Goal: Task Accomplishment & Management: Use online tool/utility

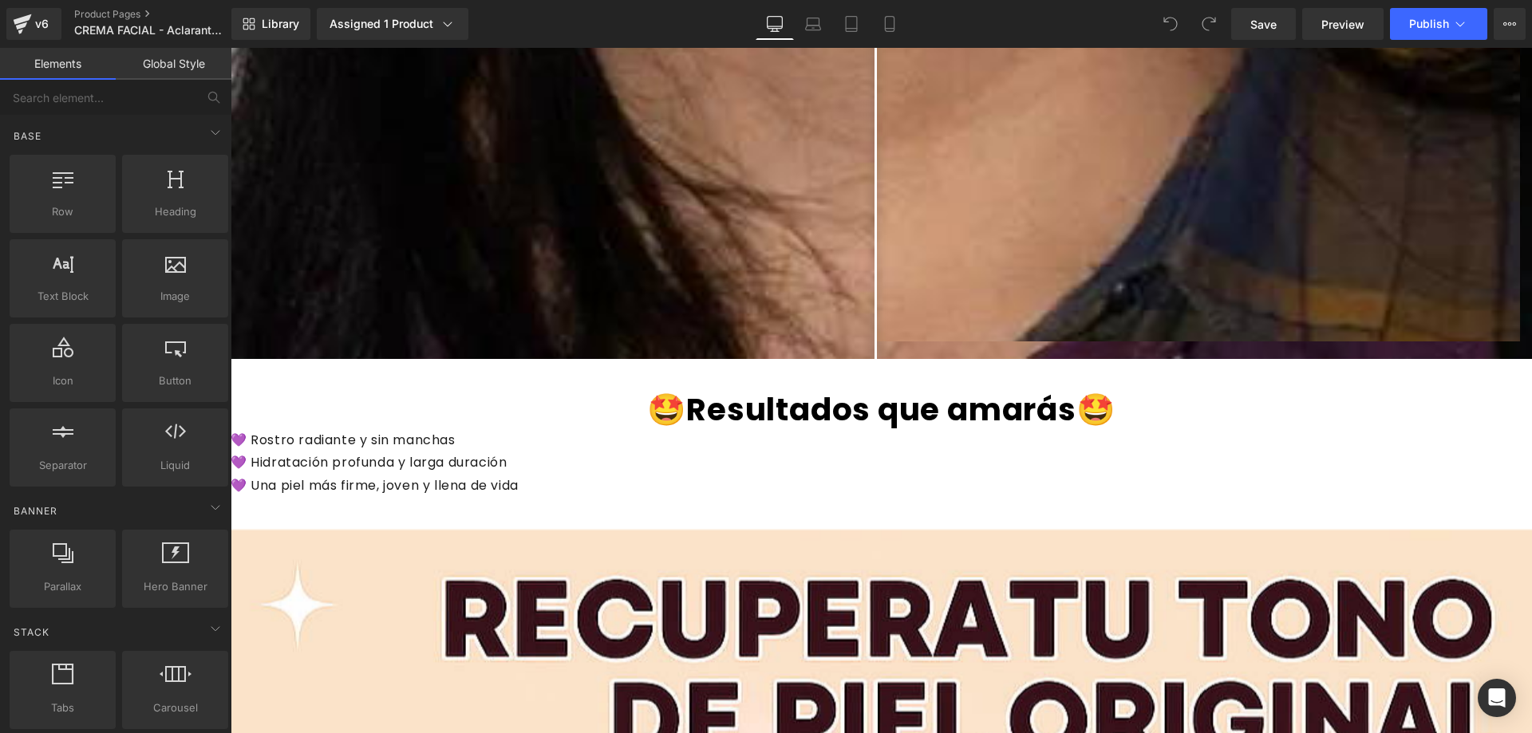
scroll to position [6382, 0]
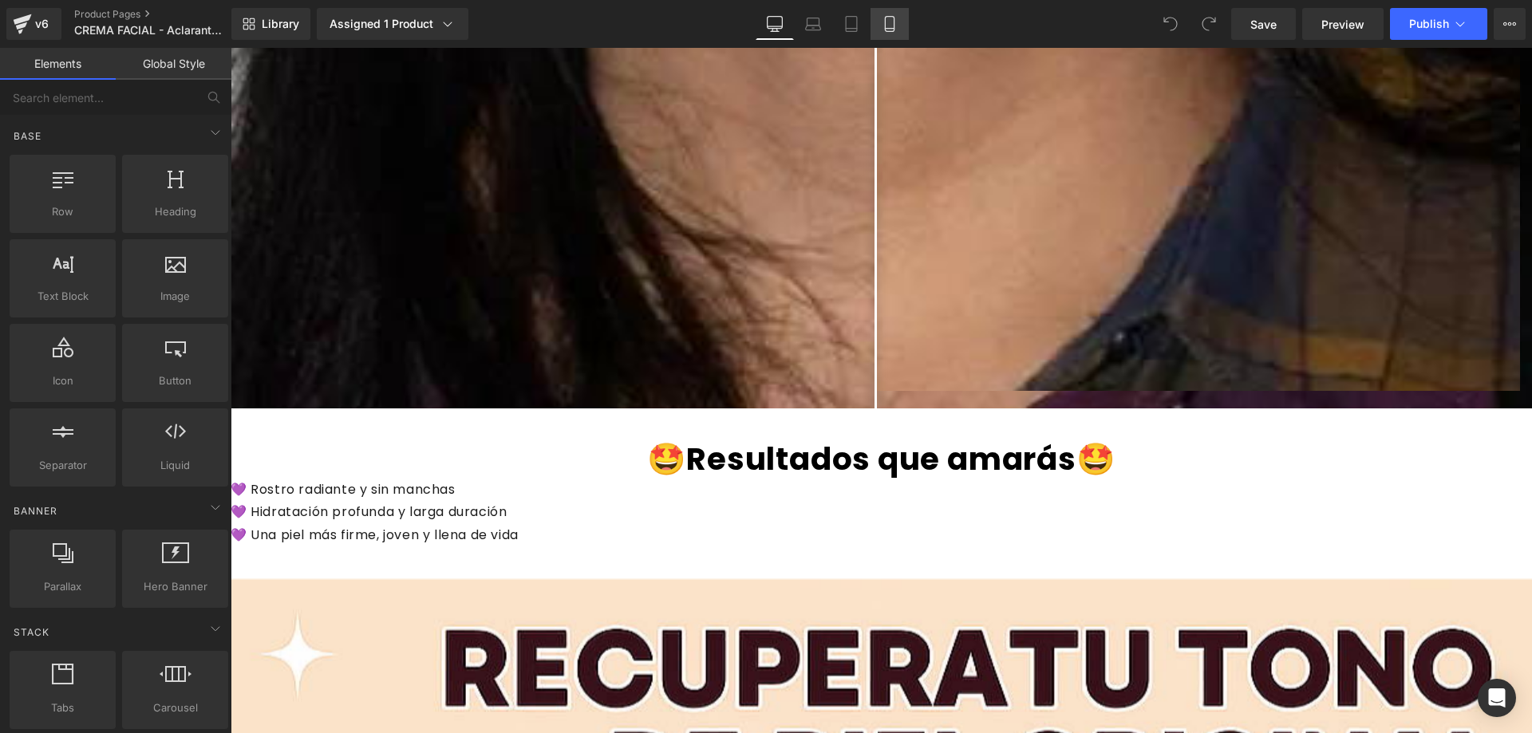
click at [887, 18] on icon at bounding box center [890, 24] width 16 height 16
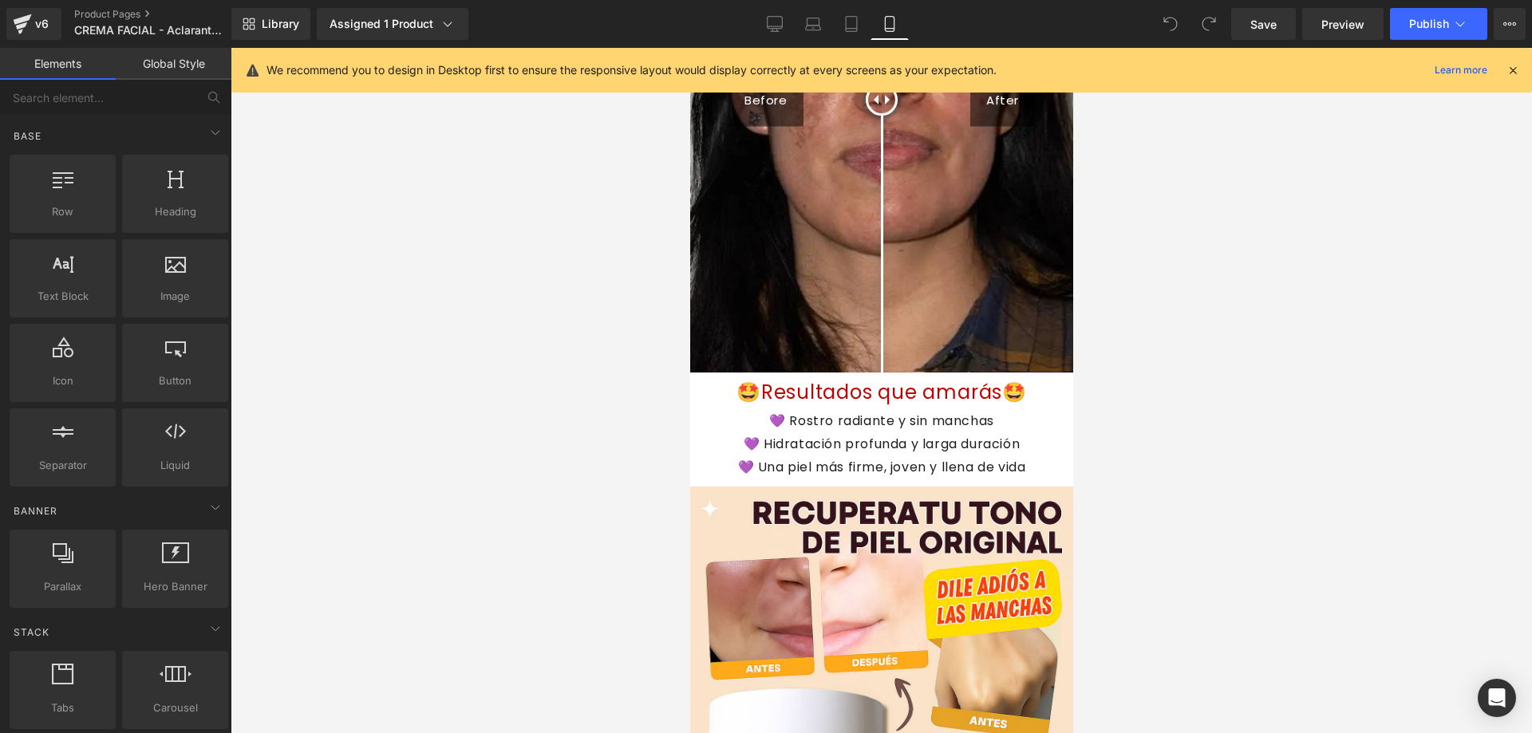
scroll to position [1770, 0]
click at [914, 403] on div "💜 Rostro radiante y sin manchas 💜 Hidratación profunda y larga duración 💜 Una p…" at bounding box center [880, 440] width 383 height 75
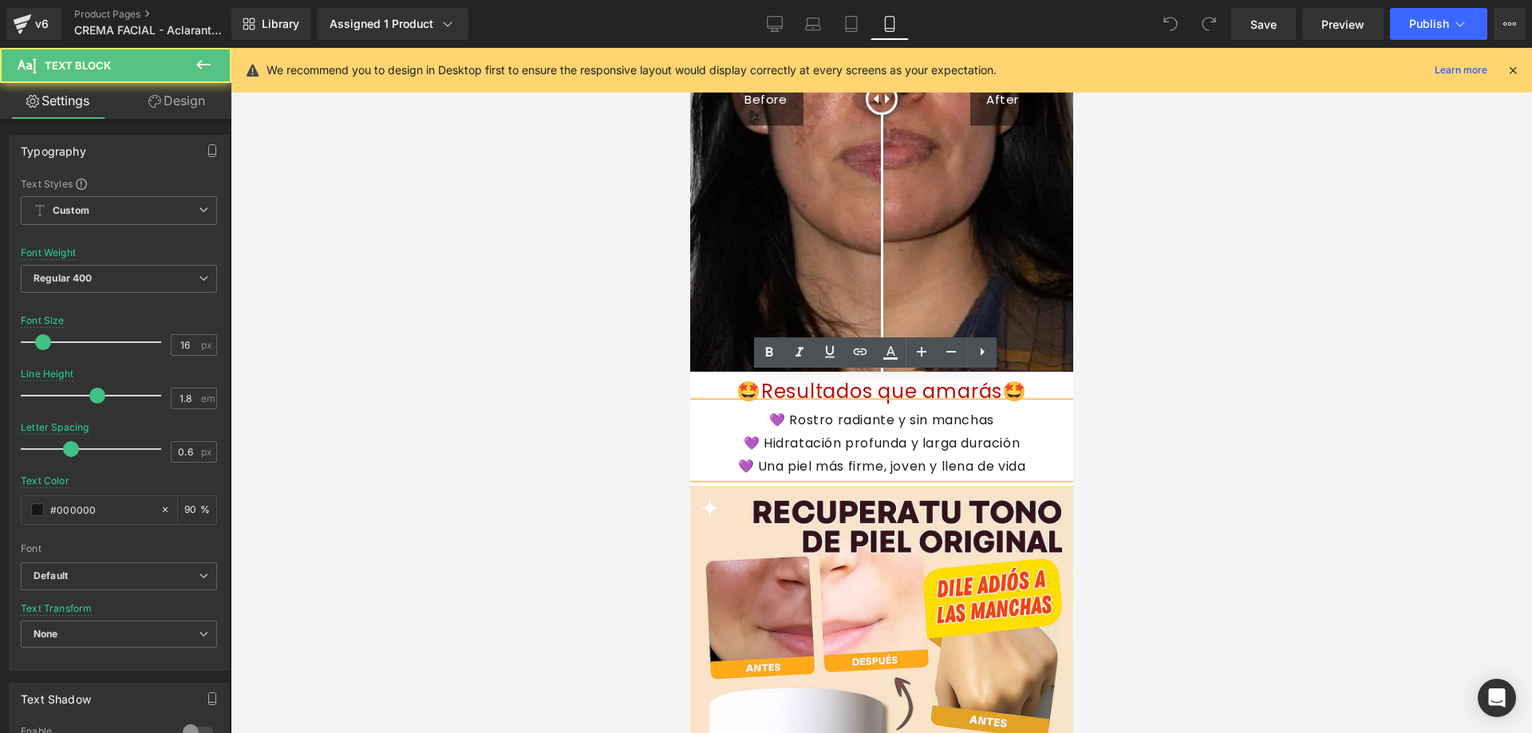
click at [900, 411] on font "💜 Rostro radiante y sin manchas" at bounding box center [880, 420] width 225 height 18
click at [874, 411] on font "💜 Rostro radiante y sin manchas" at bounding box center [880, 420] width 225 height 18
drag, startPoint x: 984, startPoint y: 389, endPoint x: 794, endPoint y: 389, distance: 189.9
click at [794, 403] on div "💜 Rostro radiante y sin manchas 💜 Hidratación profunda y larga duración 💜 Una p…" at bounding box center [880, 440] width 383 height 75
click at [738, 403] on div "💜 Rostro radiante y sin manchas 💜 Hidratación profunda y larga duración 💜 Una p…" at bounding box center [880, 440] width 383 height 75
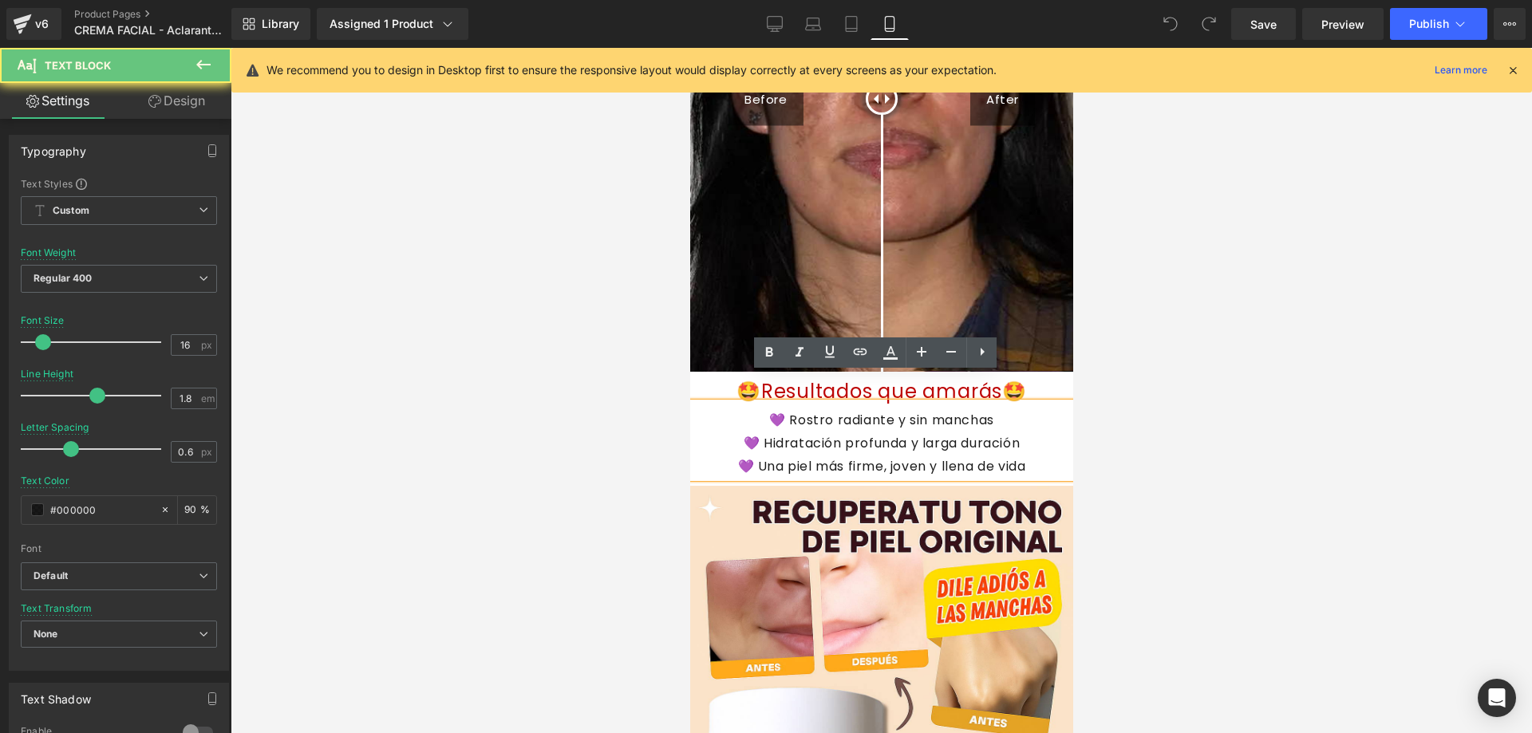
drag, startPoint x: 724, startPoint y: 385, endPoint x: 1014, endPoint y: 445, distance: 295.7
click at [1014, 445] on div "💜 Rostro radiante y sin manchas 💜 Hidratación profunda y larga duración 💜 Una p…" at bounding box center [880, 440] width 383 height 75
click at [992, 403] on div "💜 Rostro radiante y sin manchas 💜 Hidratación profunda y larga duración 💜 Una p…" at bounding box center [880, 440] width 383 height 75
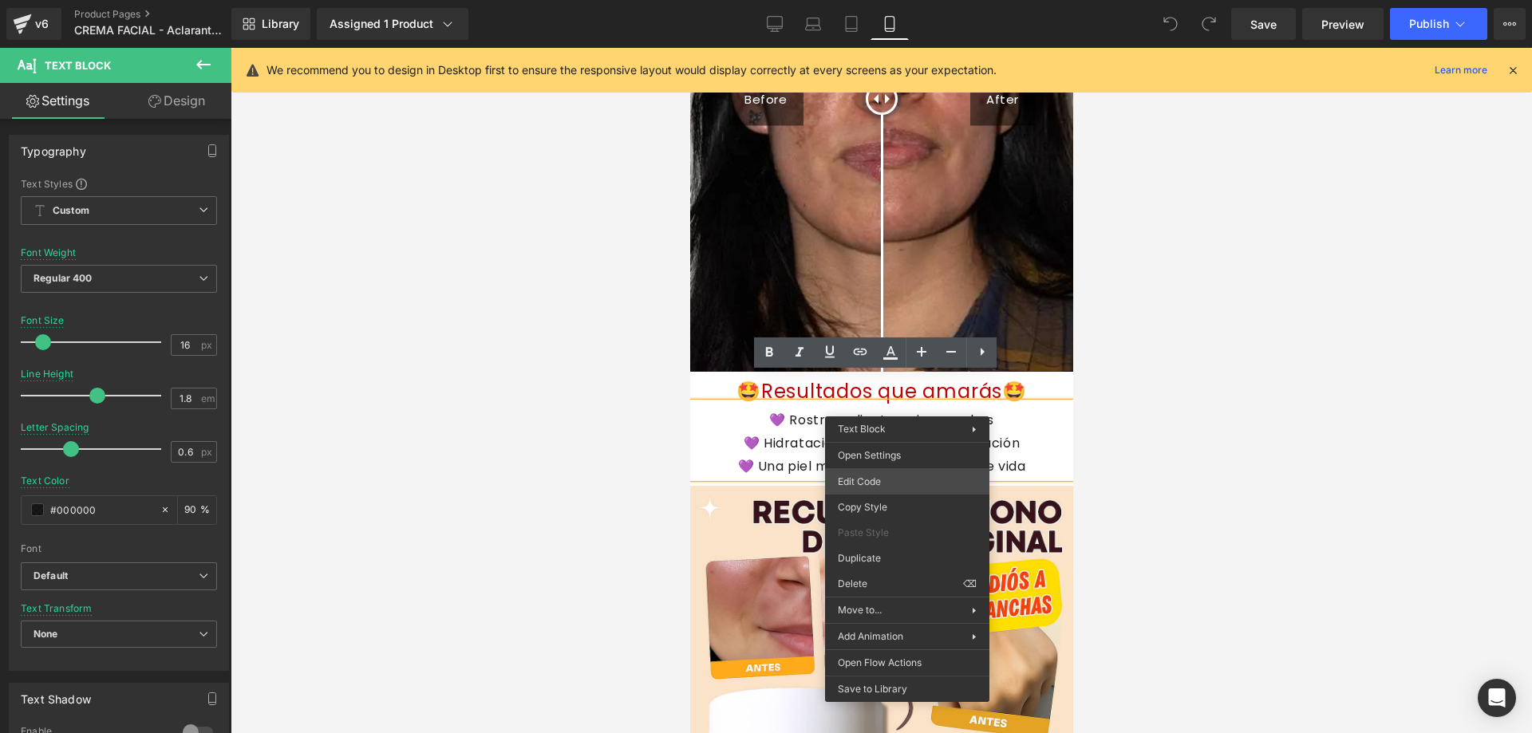
click at [866, 0] on div "You are previewing how the will restyle your page. You can not edit Elements in…" at bounding box center [766, 0] width 1532 height 0
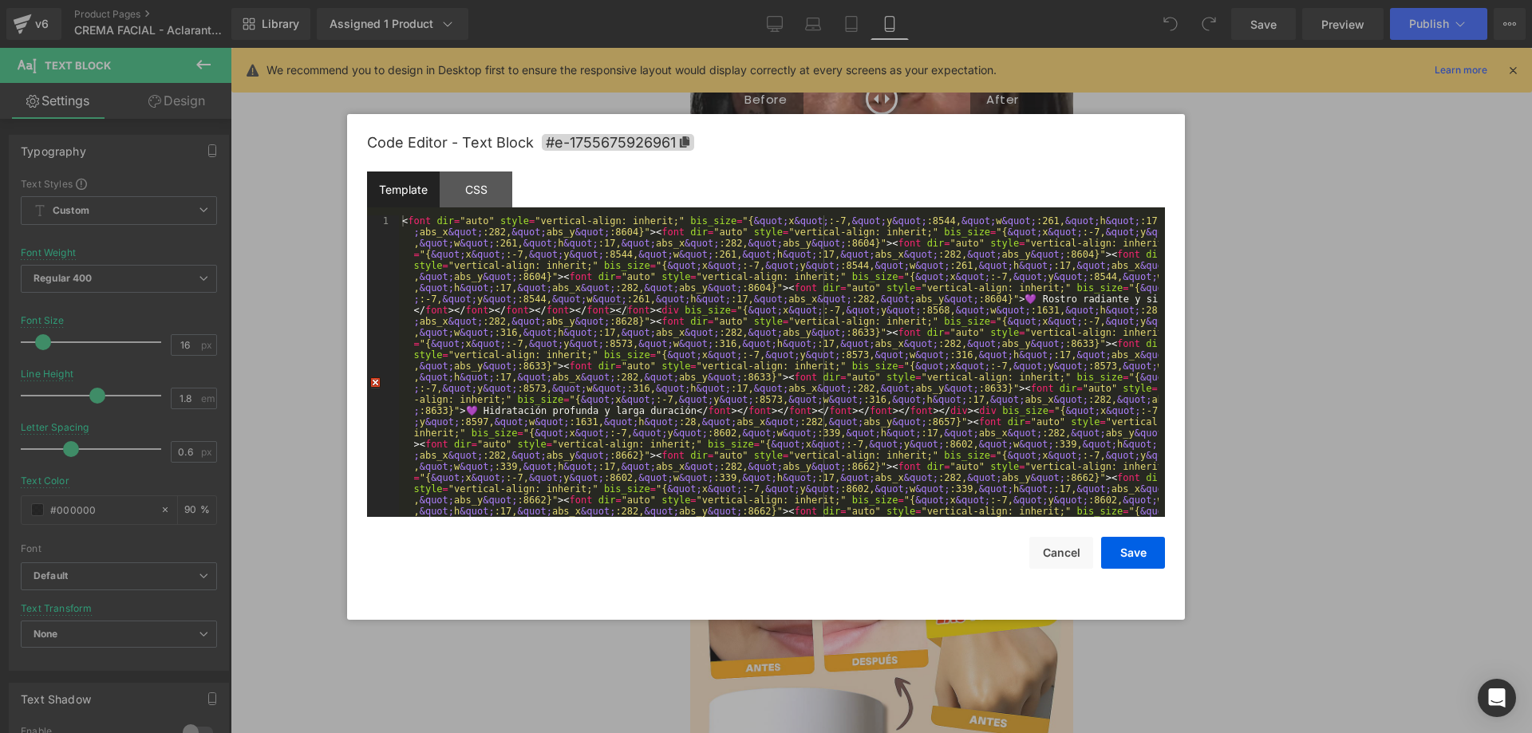
scroll to position [0, 0]
click at [1304, 105] on div at bounding box center [766, 366] width 1532 height 733
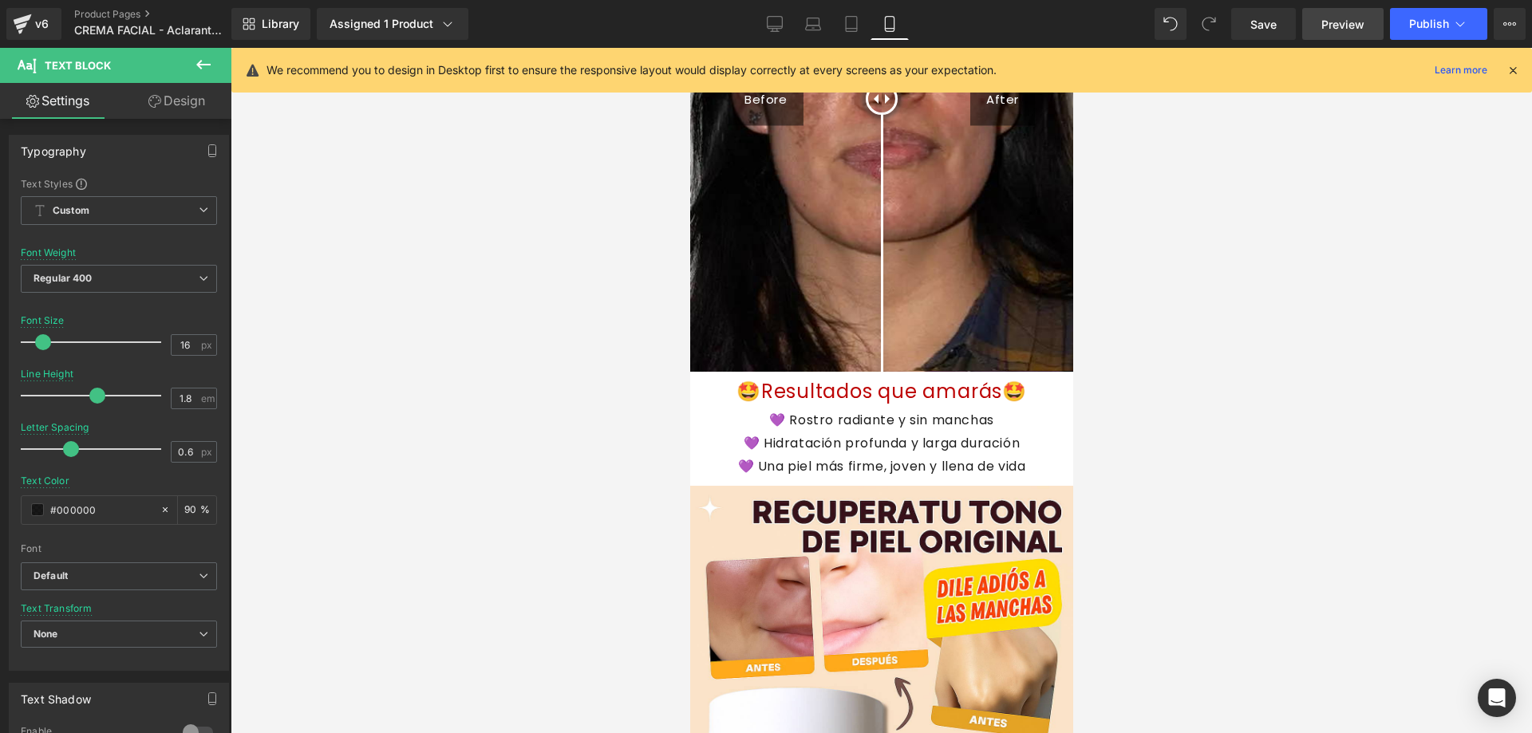
click at [1340, 30] on span "Preview" at bounding box center [1342, 24] width 43 height 17
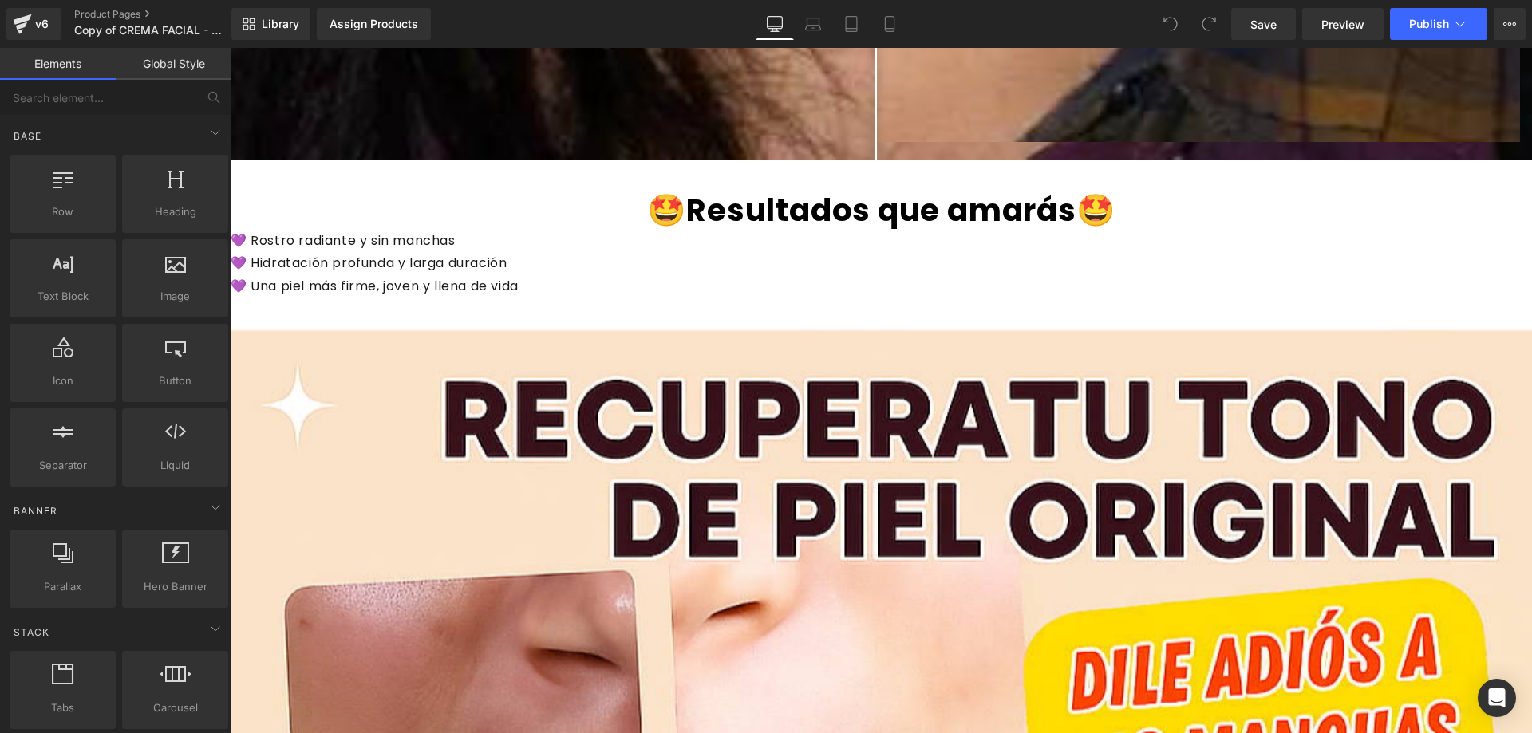
scroll to position [6622, 0]
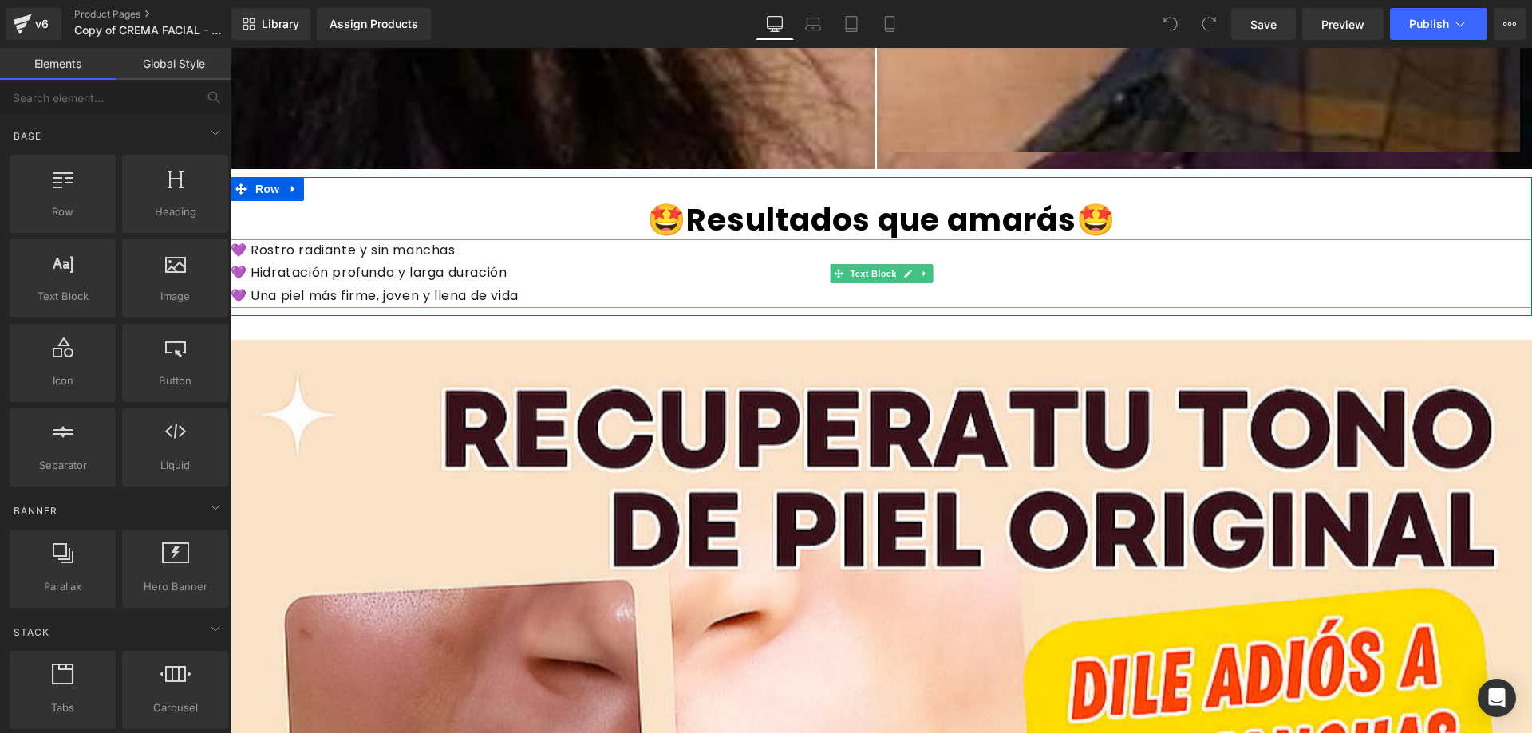
click at [343, 251] on font "💜 Rostro radiante y sin manchas" at bounding box center [343, 250] width 225 height 18
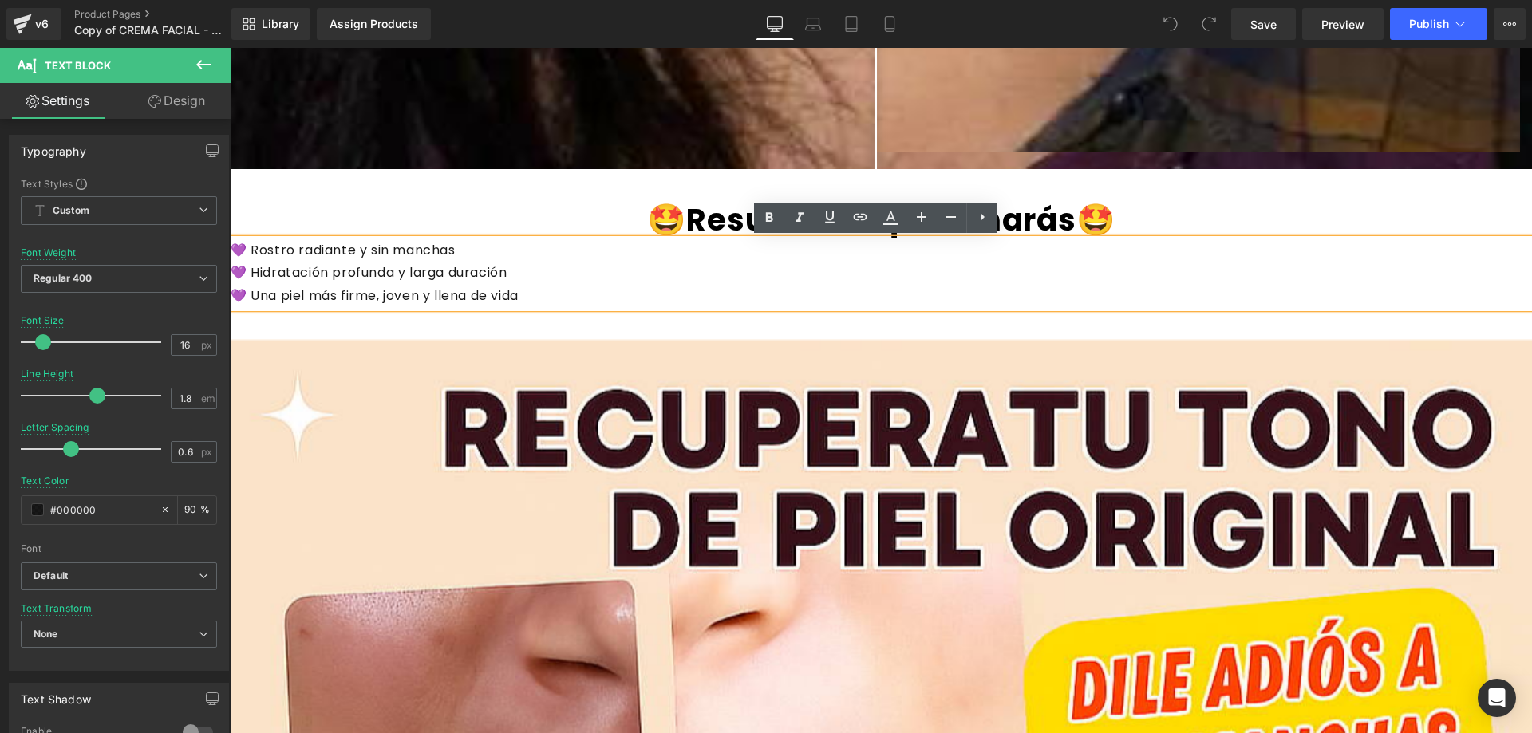
drag, startPoint x: 241, startPoint y: 253, endPoint x: 233, endPoint y: 242, distance: 13.7
click at [231, 242] on div "💜 Rostro radiante y sin manchas 💜 Hidratación profunda y larga duración 💜 Una p…" at bounding box center [881, 273] width 1301 height 69
drag, startPoint x: 236, startPoint y: 250, endPoint x: 223, endPoint y: 249, distance: 12.8
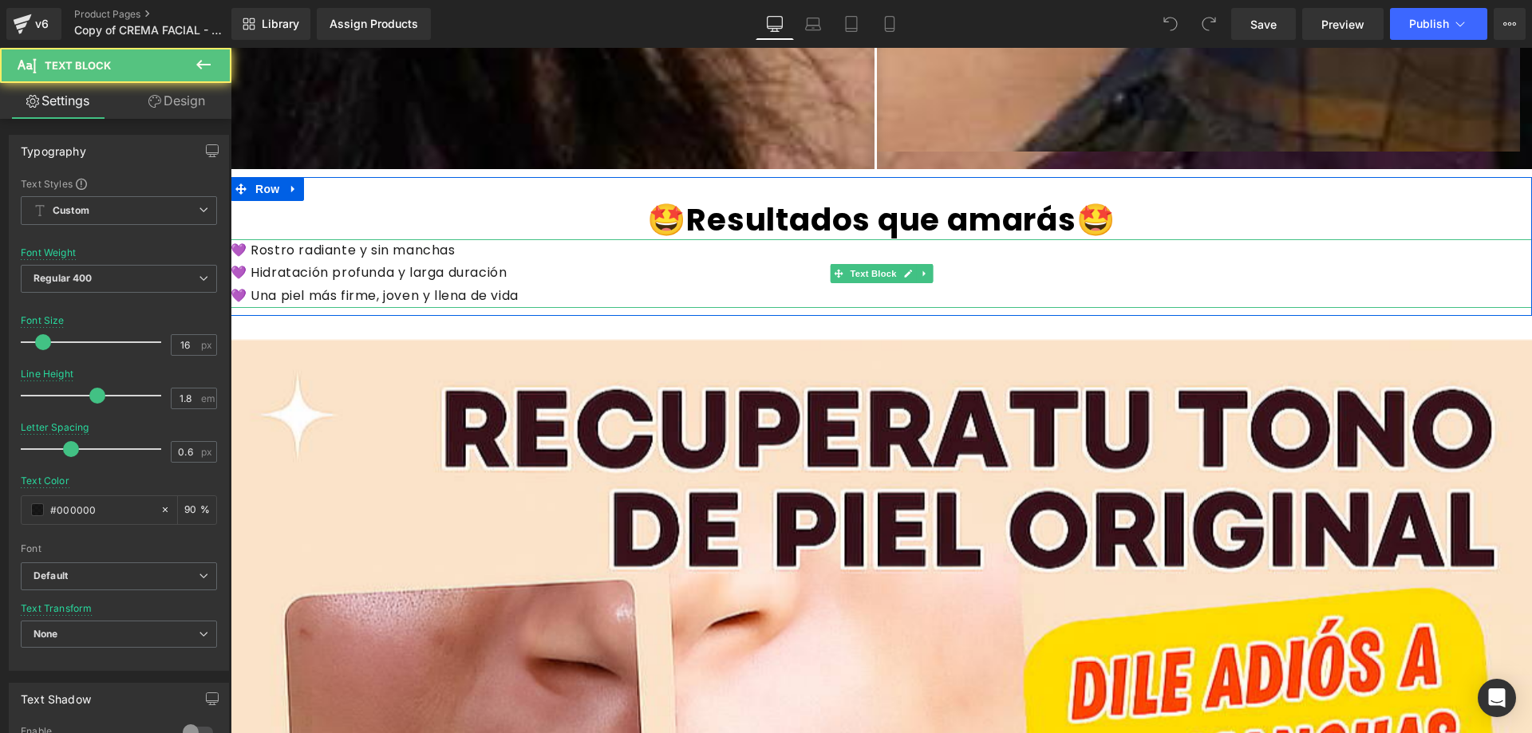
click at [237, 247] on font "💜 Rostro radiante y sin manchas" at bounding box center [343, 250] width 225 height 18
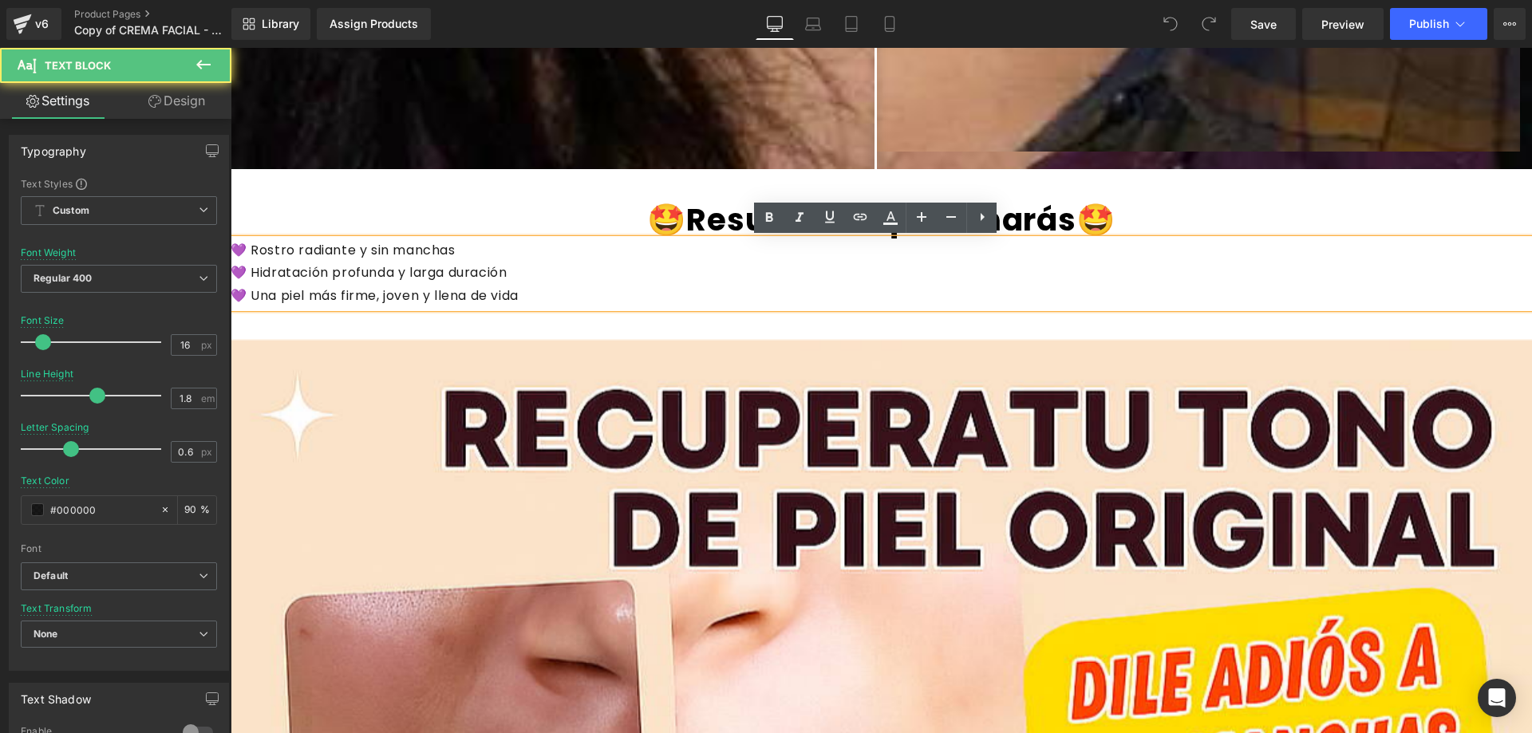
click at [242, 245] on font "💜 Rostro radiante y sin manchas" at bounding box center [343, 250] width 225 height 18
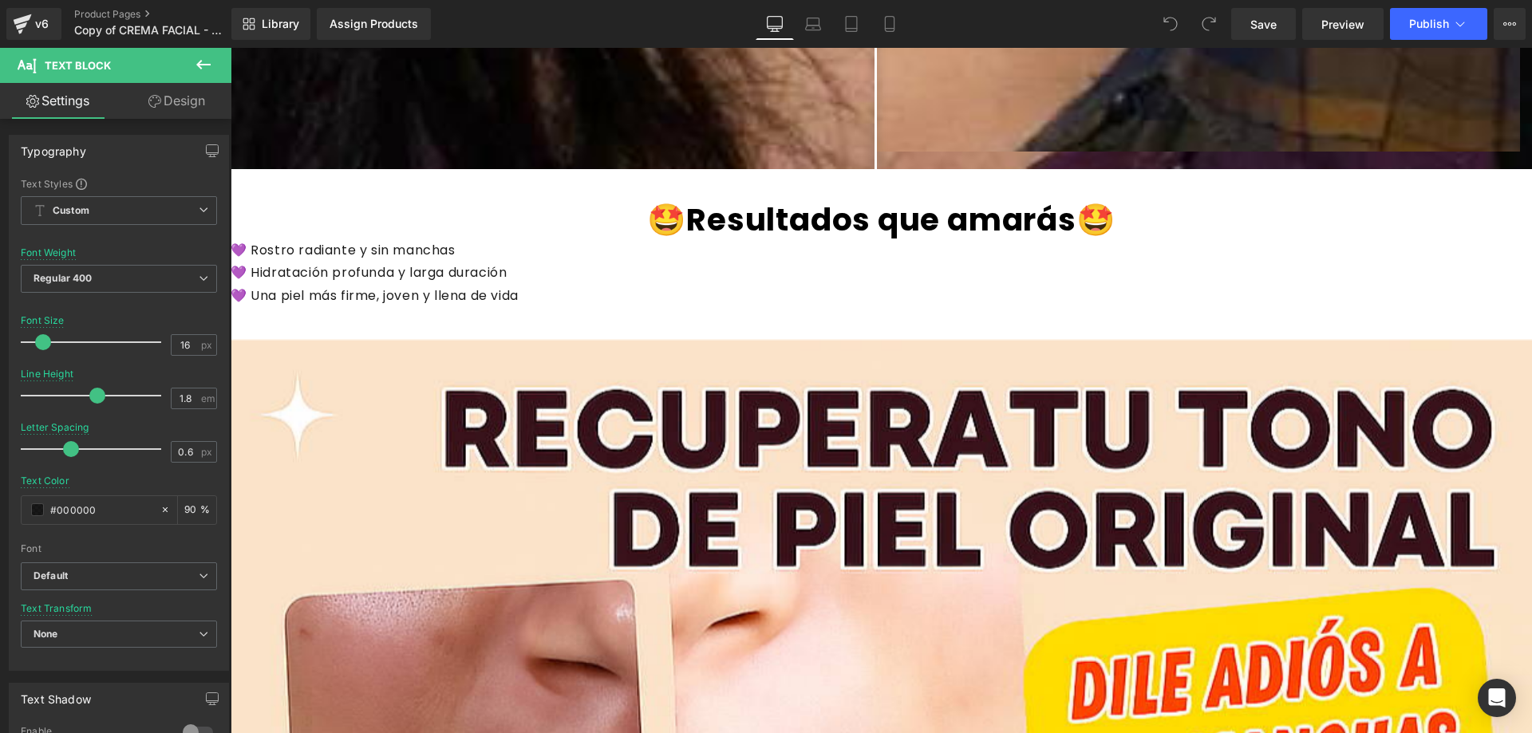
click at [211, 60] on icon at bounding box center [203, 64] width 19 height 19
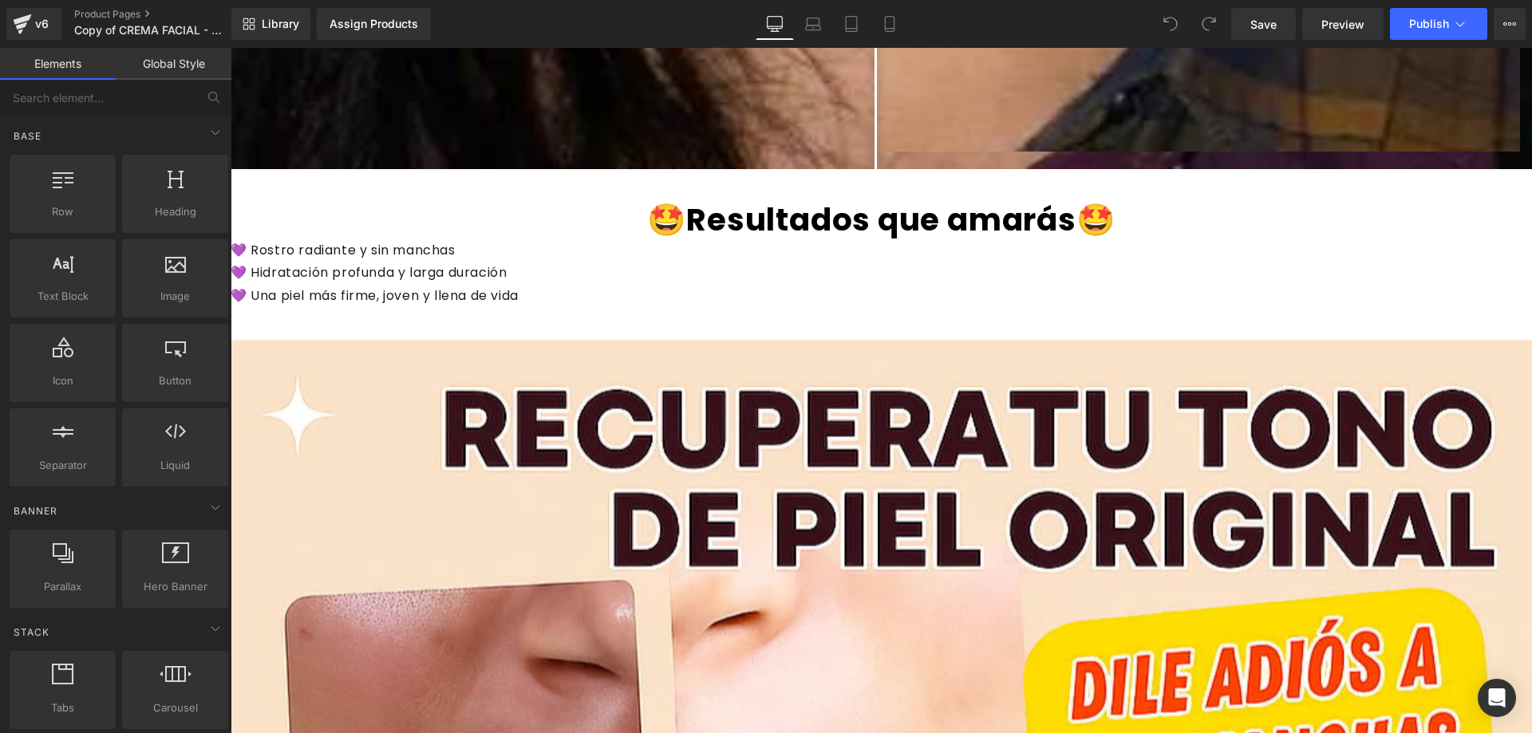
click at [93, 490] on div "Base Row rows, columns, layouts, div Heading headings, titles, h1,h2,h3,h4,h5,h…" at bounding box center [118, 550] width 225 height 121
click at [97, 113] on input "text" at bounding box center [98, 97] width 196 height 35
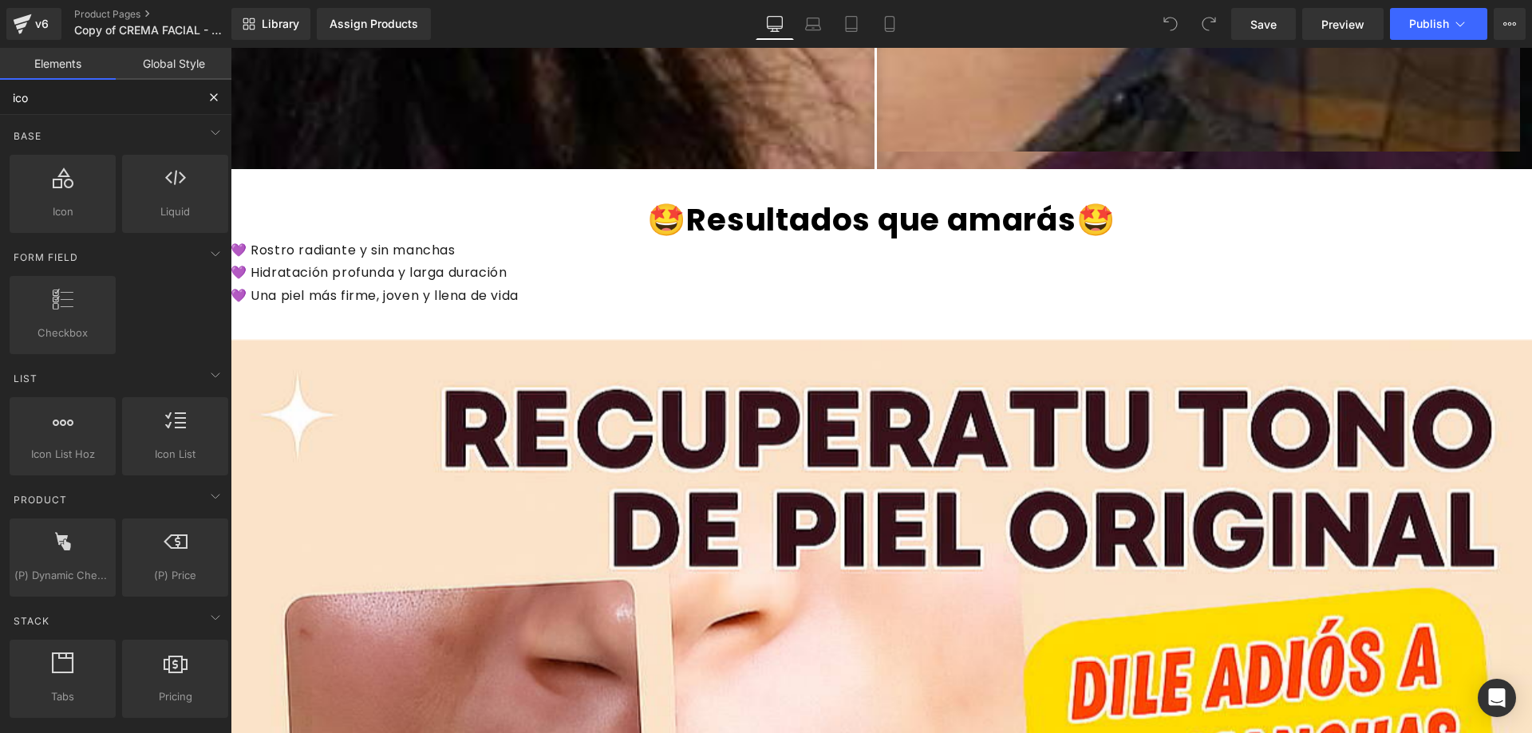
type input "icon"
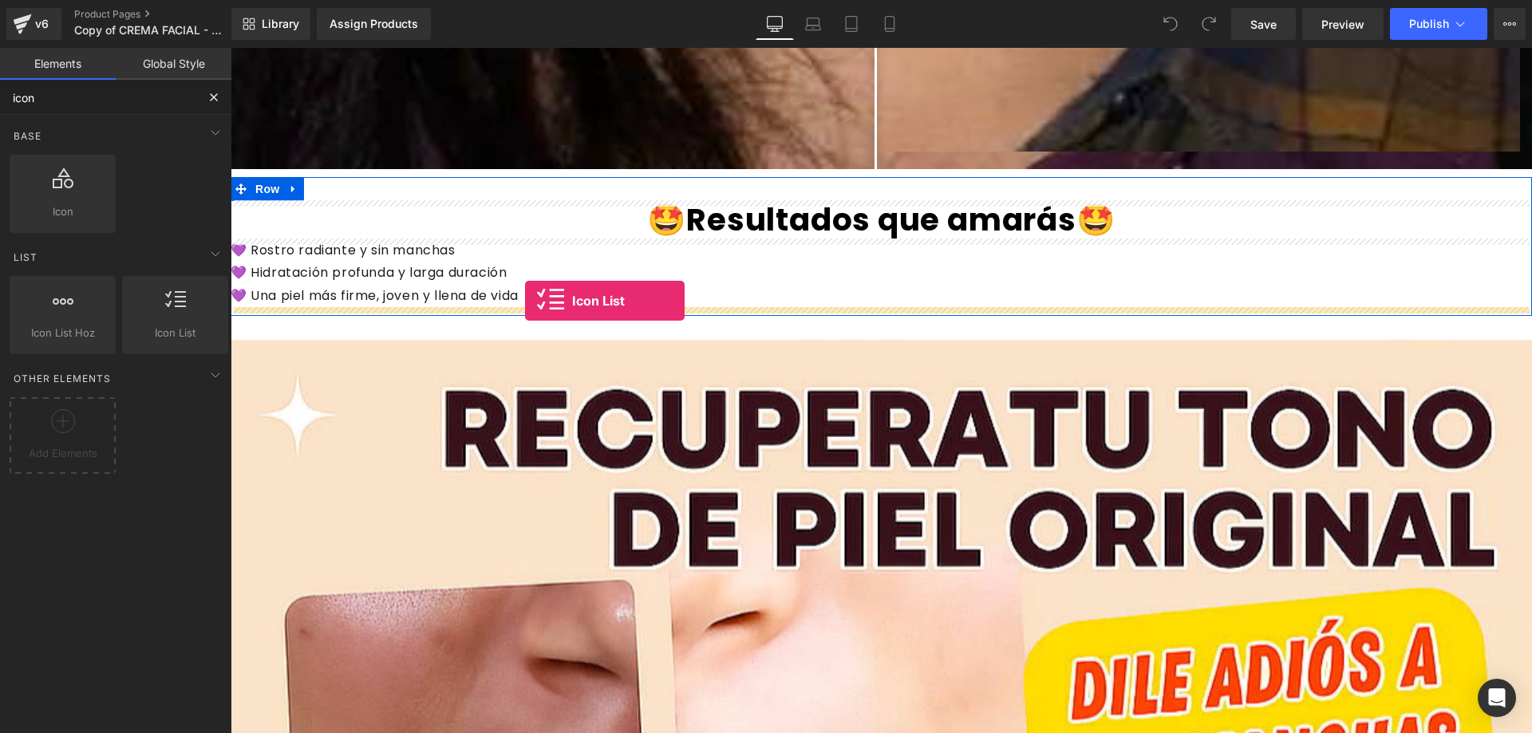
drag, startPoint x: 405, startPoint y: 380, endPoint x: 525, endPoint y: 301, distance: 143.4
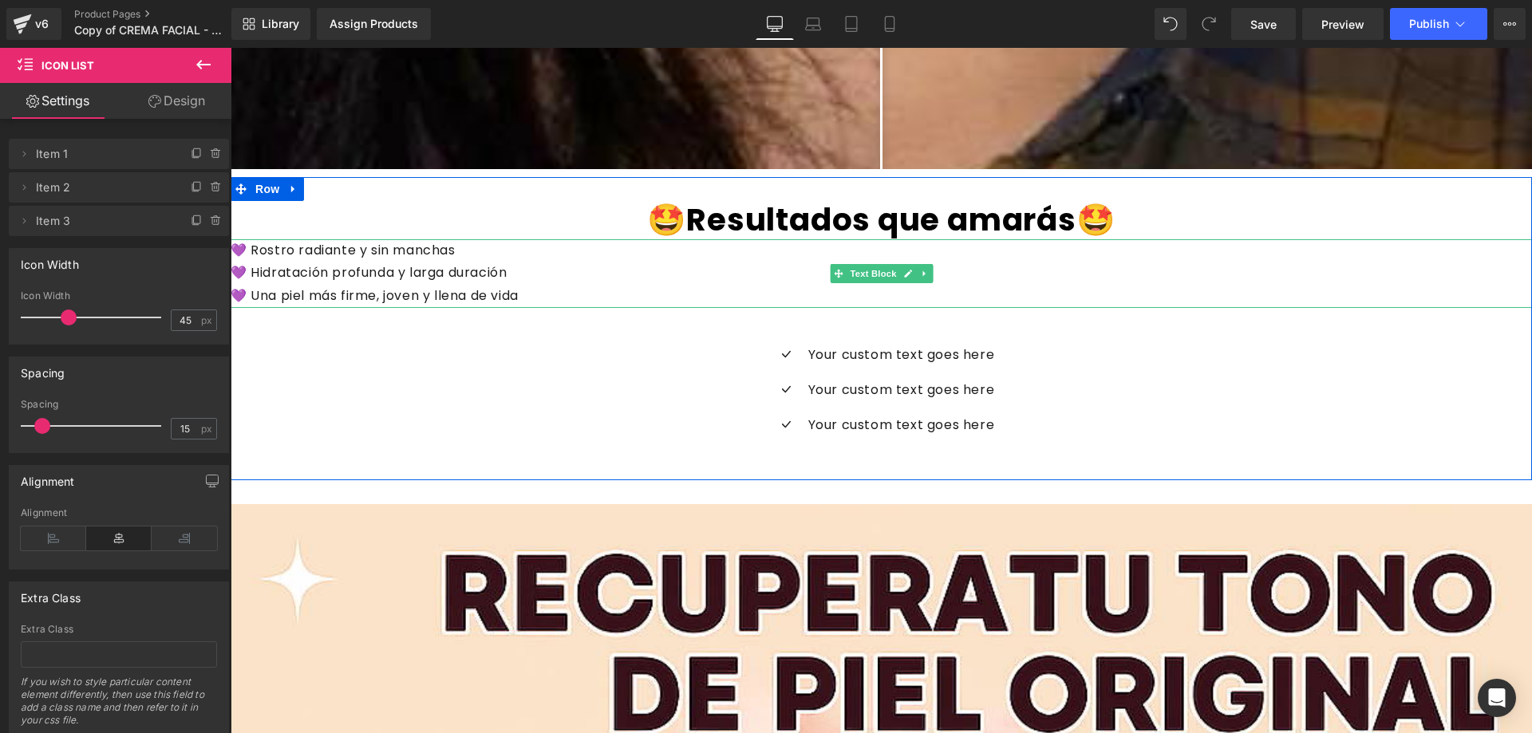
click at [366, 248] on font "💜 Rostro radiante y sin manchas" at bounding box center [343, 250] width 225 height 18
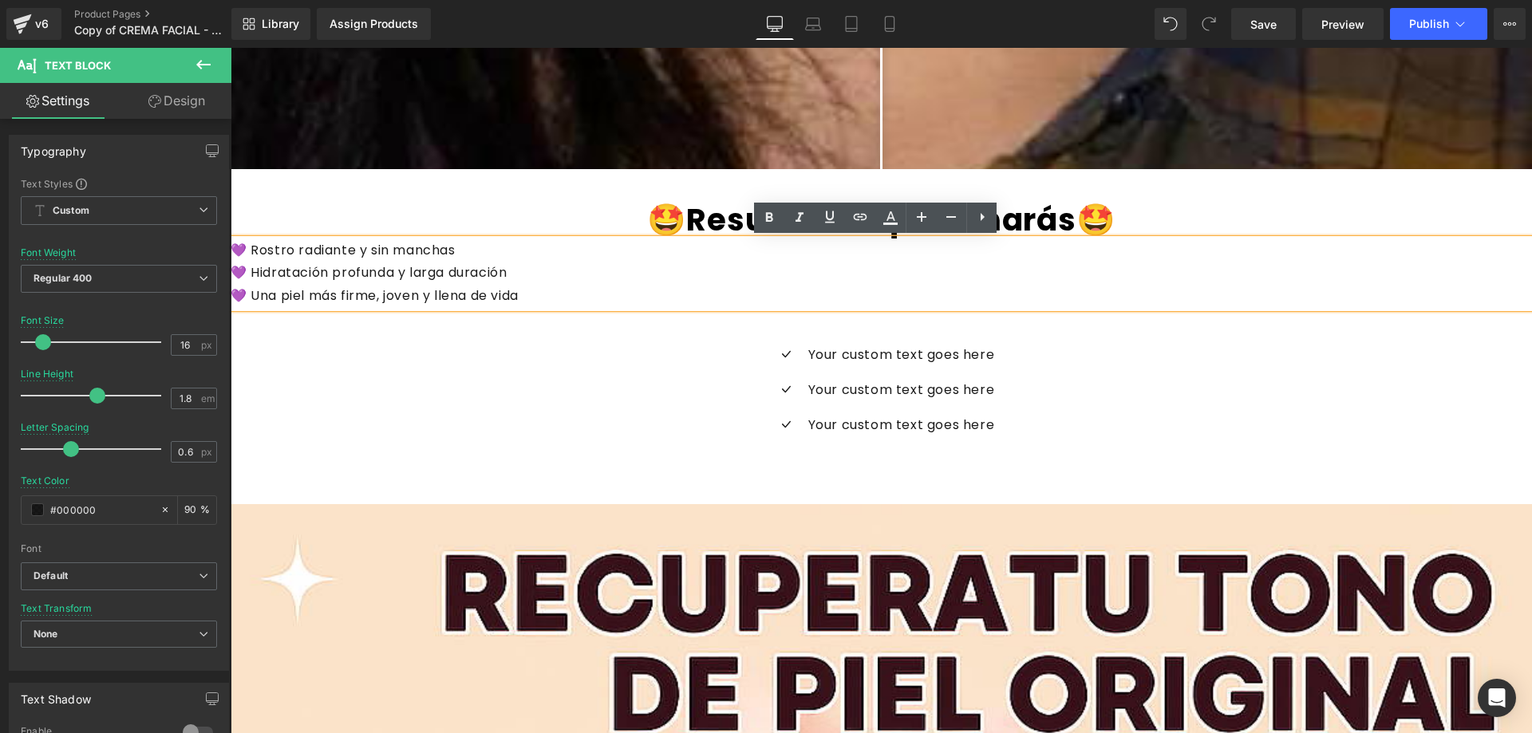
drag, startPoint x: 432, startPoint y: 244, endPoint x: 330, endPoint y: 246, distance: 101.3
click at [330, 246] on font "💜 Rostro radiante y sin manchas" at bounding box center [343, 250] width 225 height 18
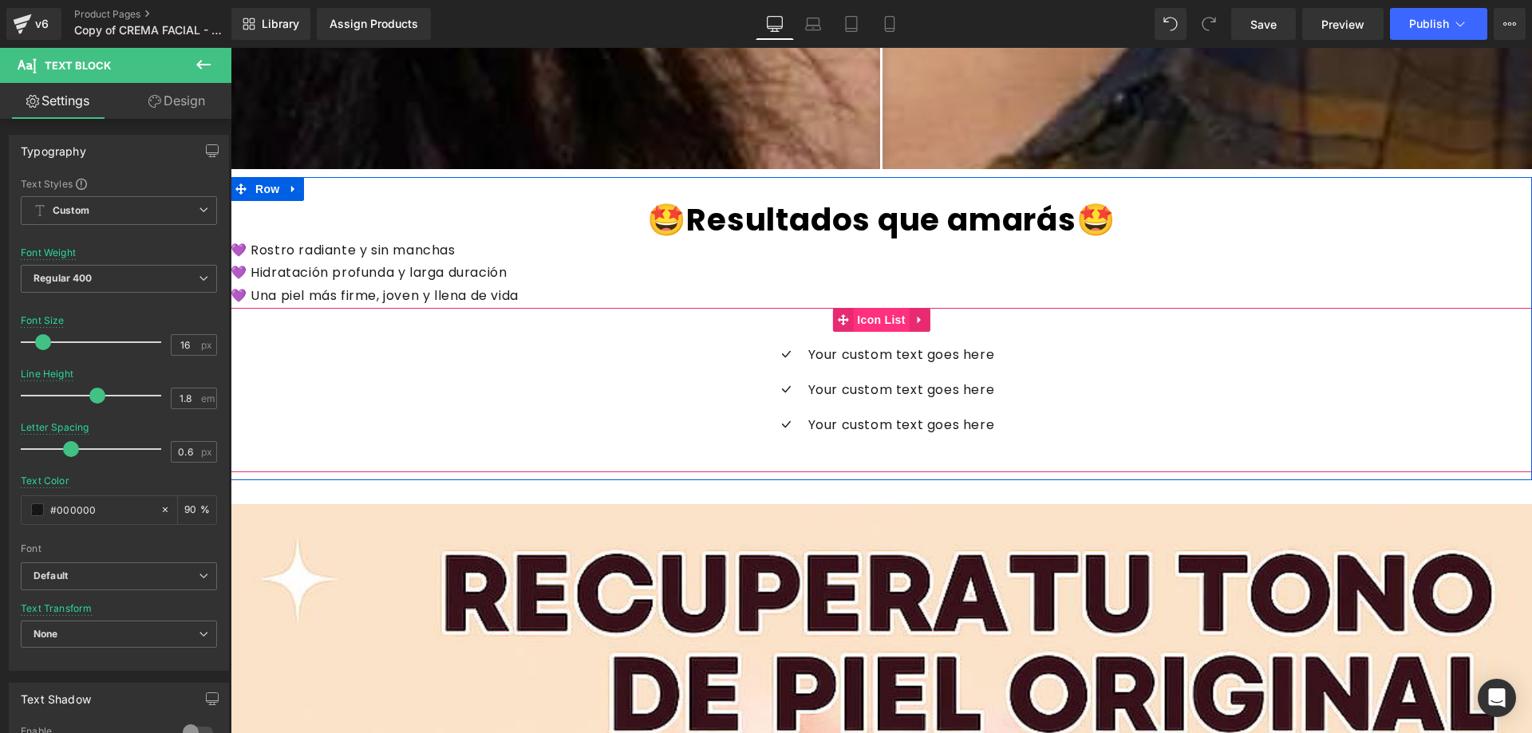
click at [862, 319] on span "Icon List" at bounding box center [881, 320] width 56 height 24
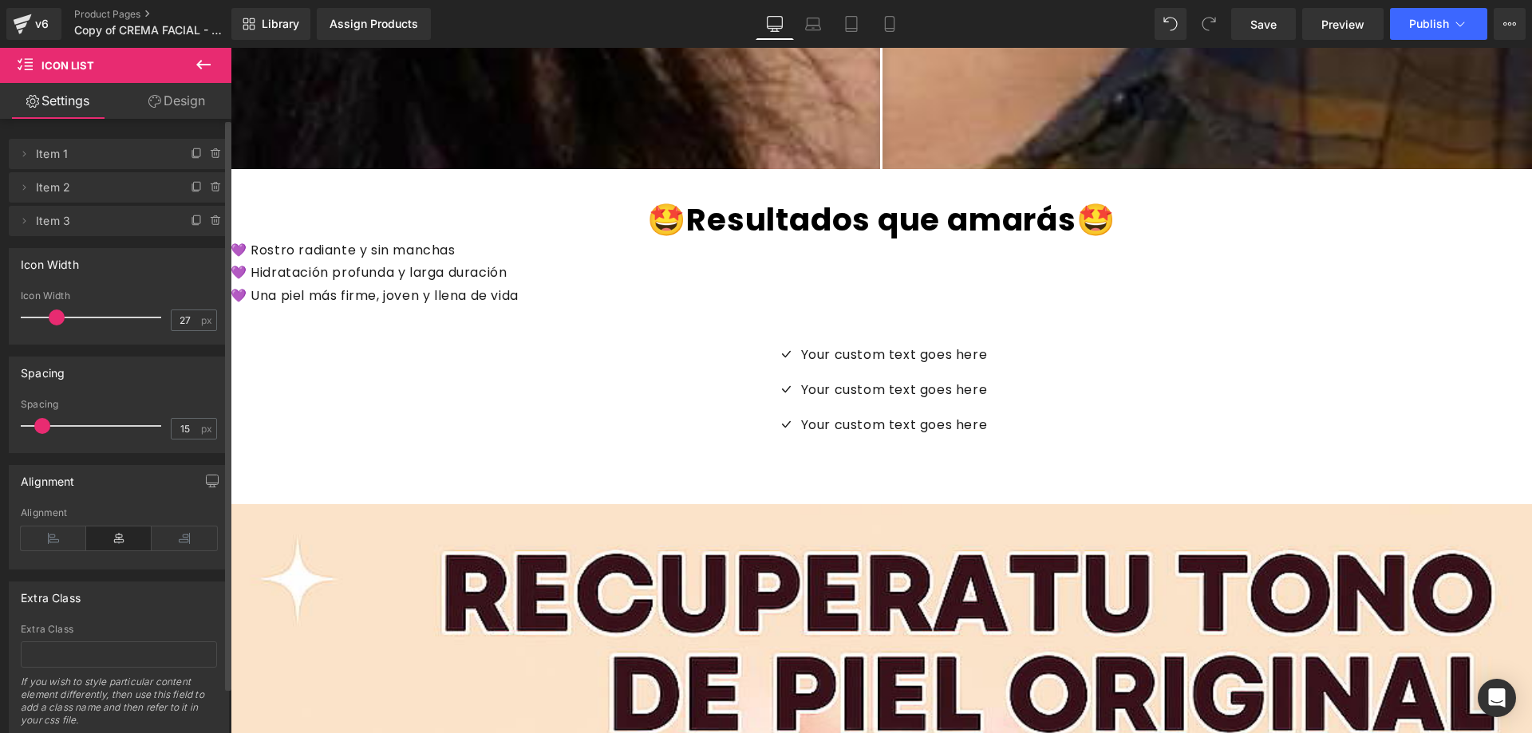
type input "26"
drag, startPoint x: 61, startPoint y: 321, endPoint x: 45, endPoint y: 322, distance: 16.0
click at [45, 322] on span at bounding box center [52, 318] width 16 height 16
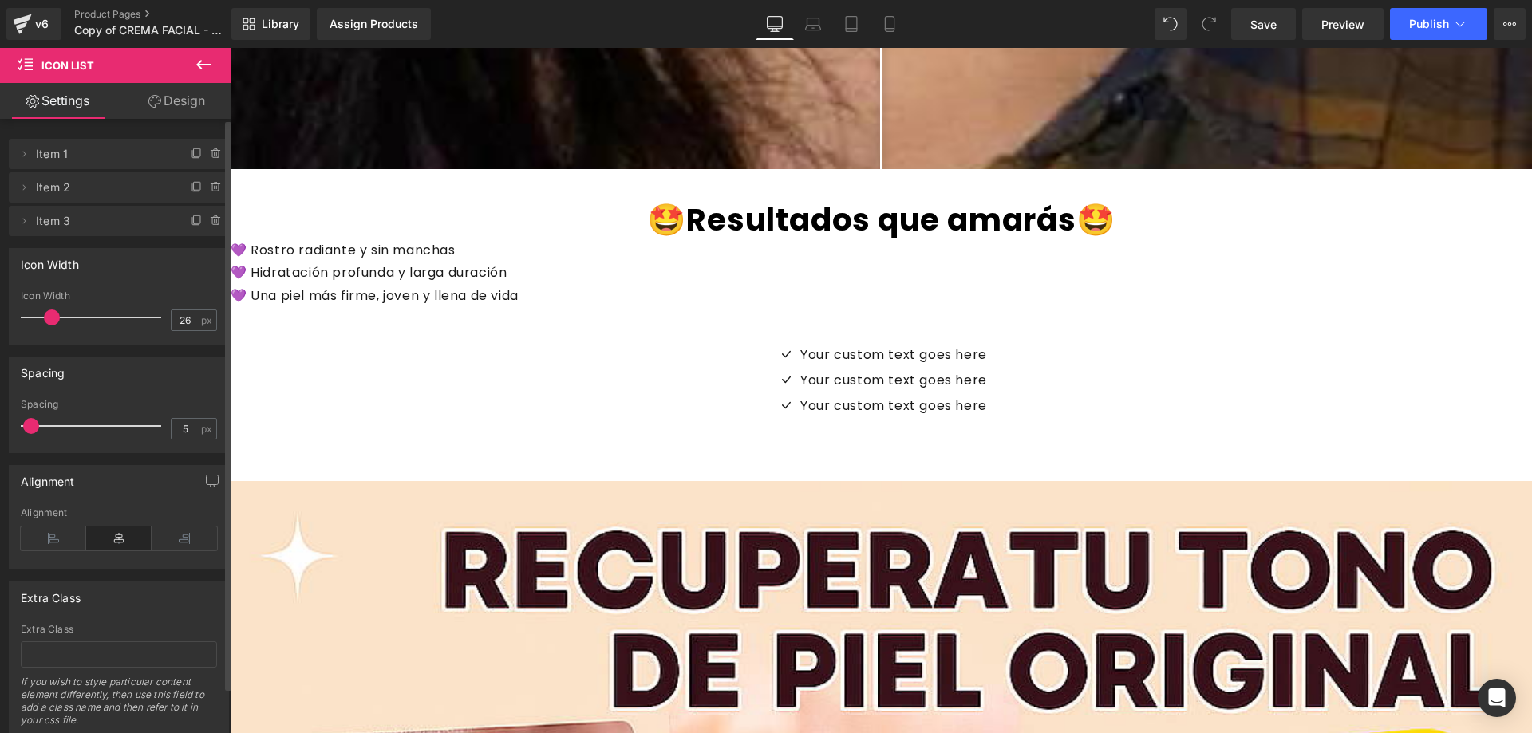
type input "6"
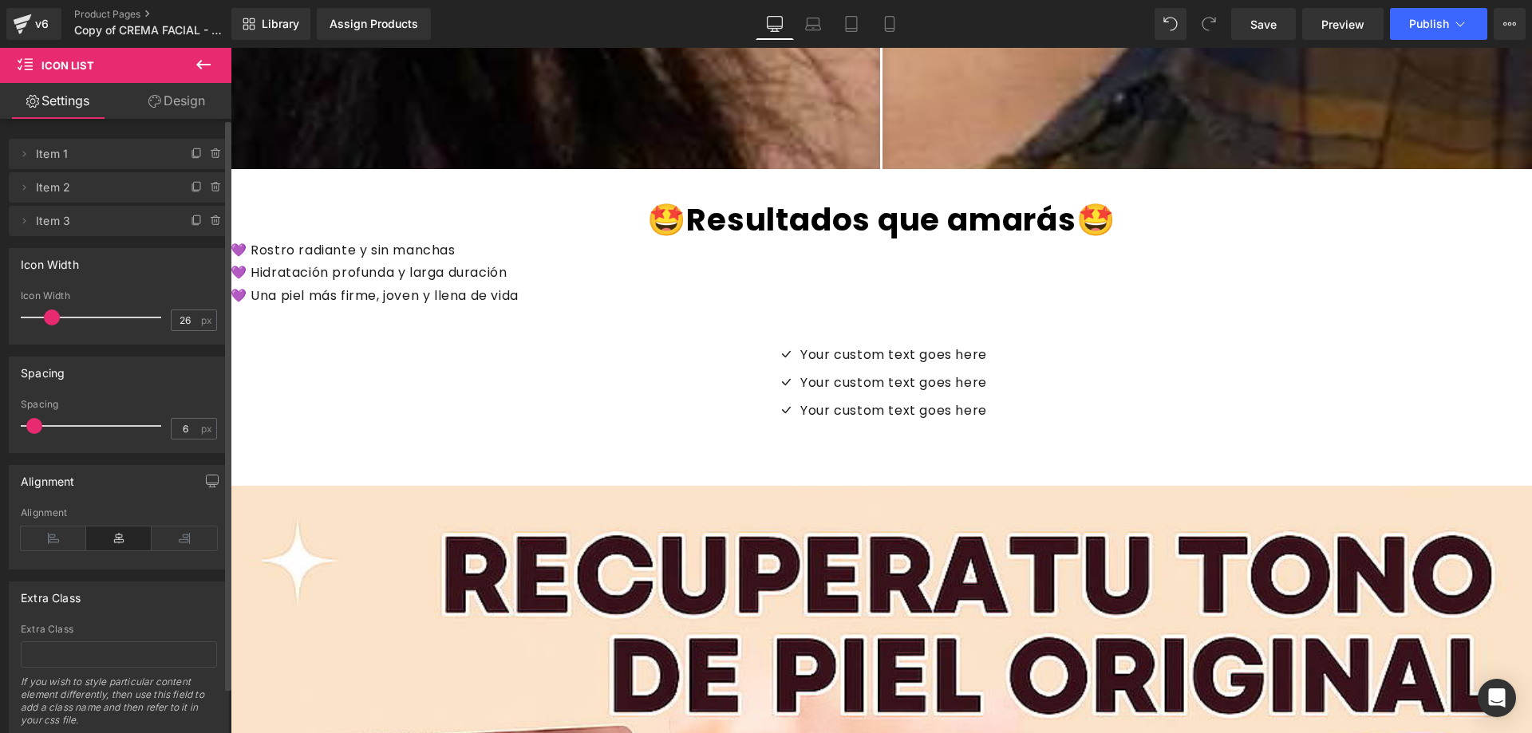
drag, startPoint x: 40, startPoint y: 422, endPoint x: 32, endPoint y: 424, distance: 8.3
click at [32, 424] on span at bounding box center [34, 426] width 16 height 16
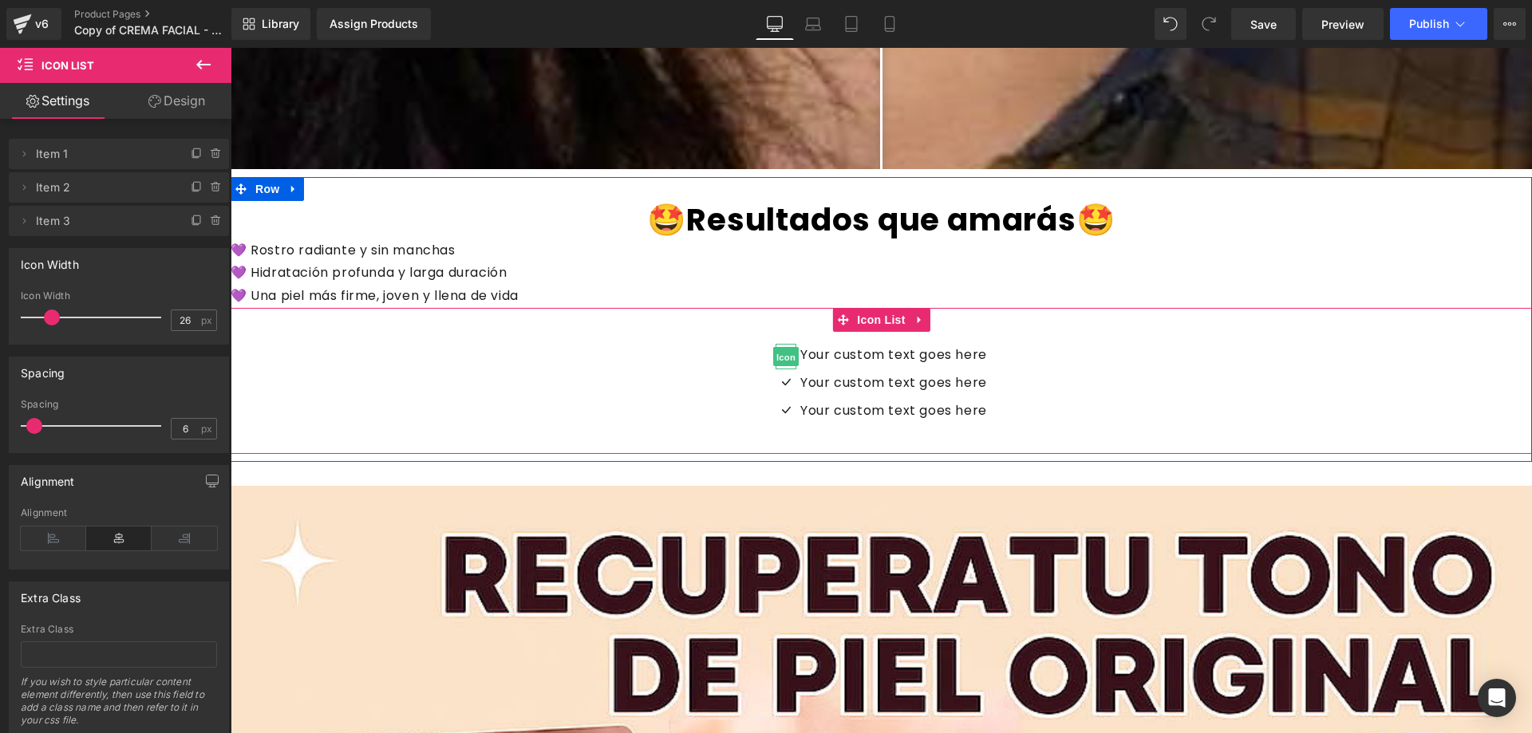
click at [791, 348] on span "Icon" at bounding box center [786, 357] width 26 height 19
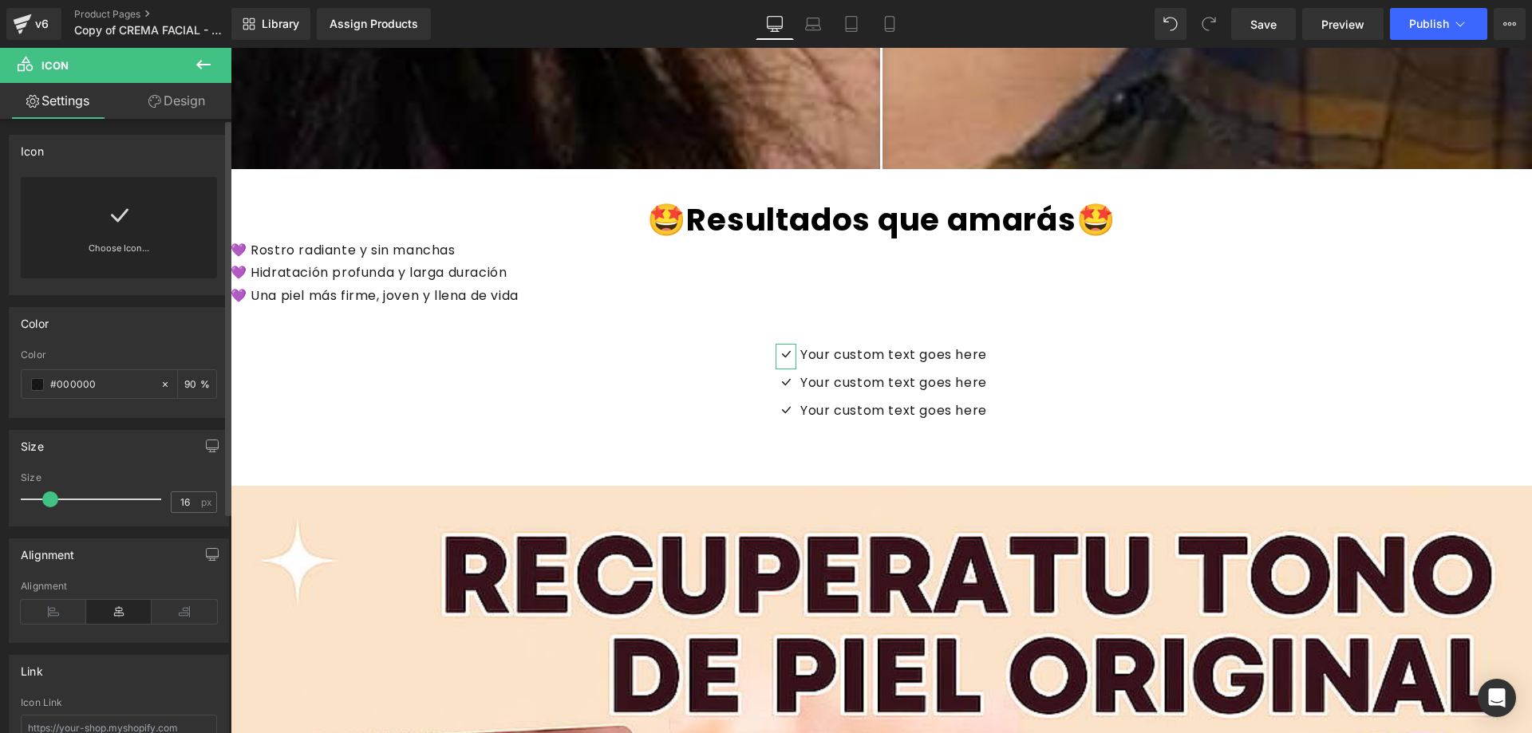
click at [114, 236] on link at bounding box center [119, 209] width 26 height 64
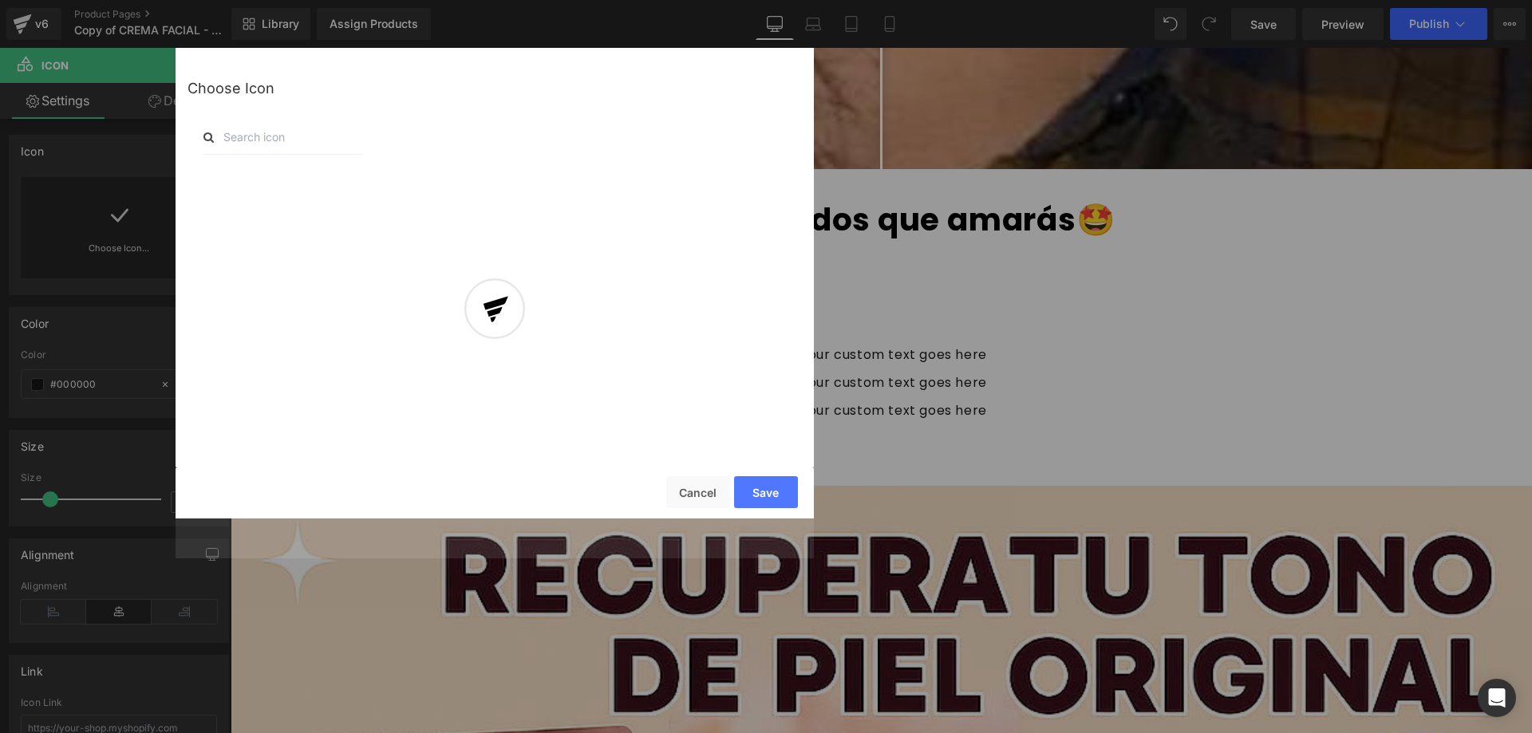
click at [709, 495] on div at bounding box center [495, 323] width 638 height 471
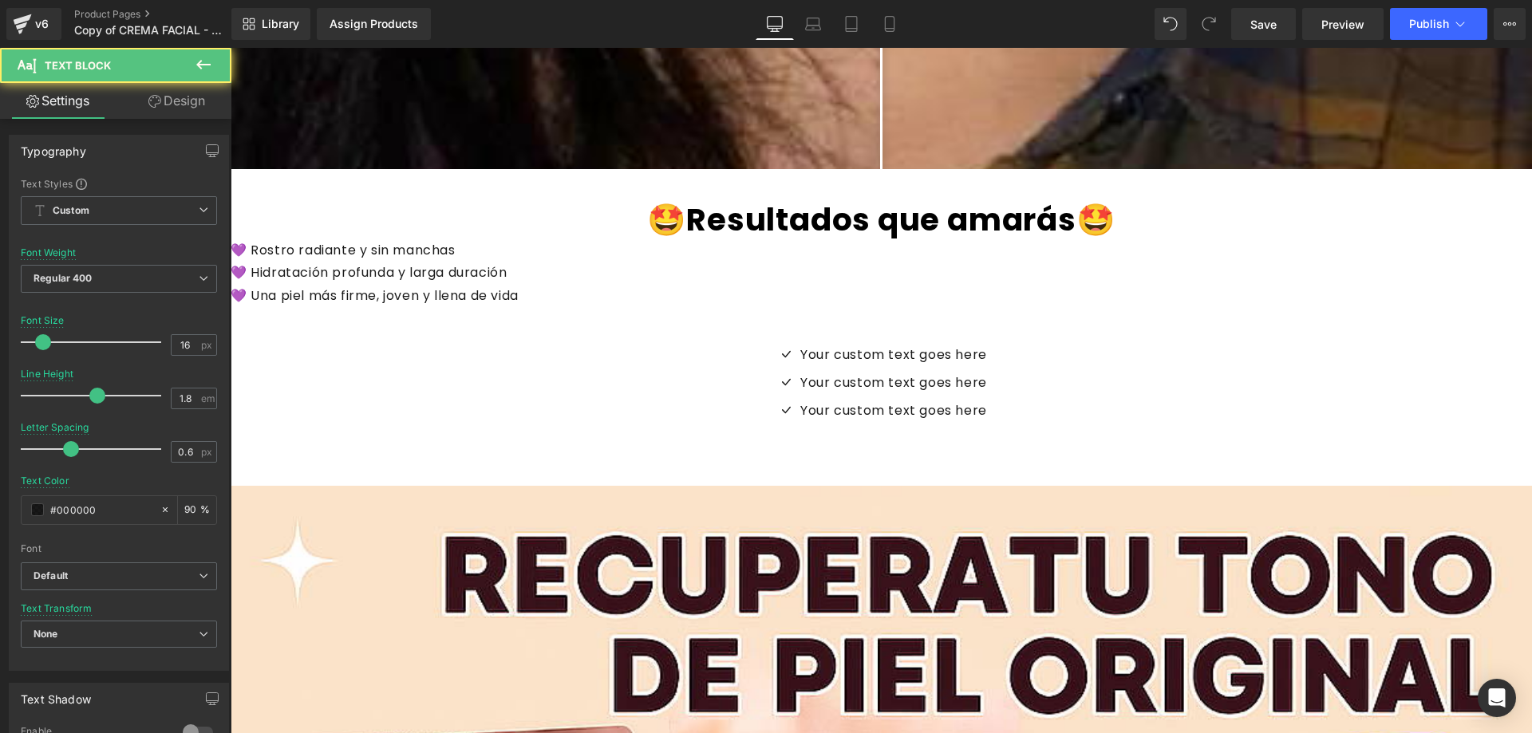
drag, startPoint x: 239, startPoint y: 249, endPoint x: 460, endPoint y: 297, distance: 226.9
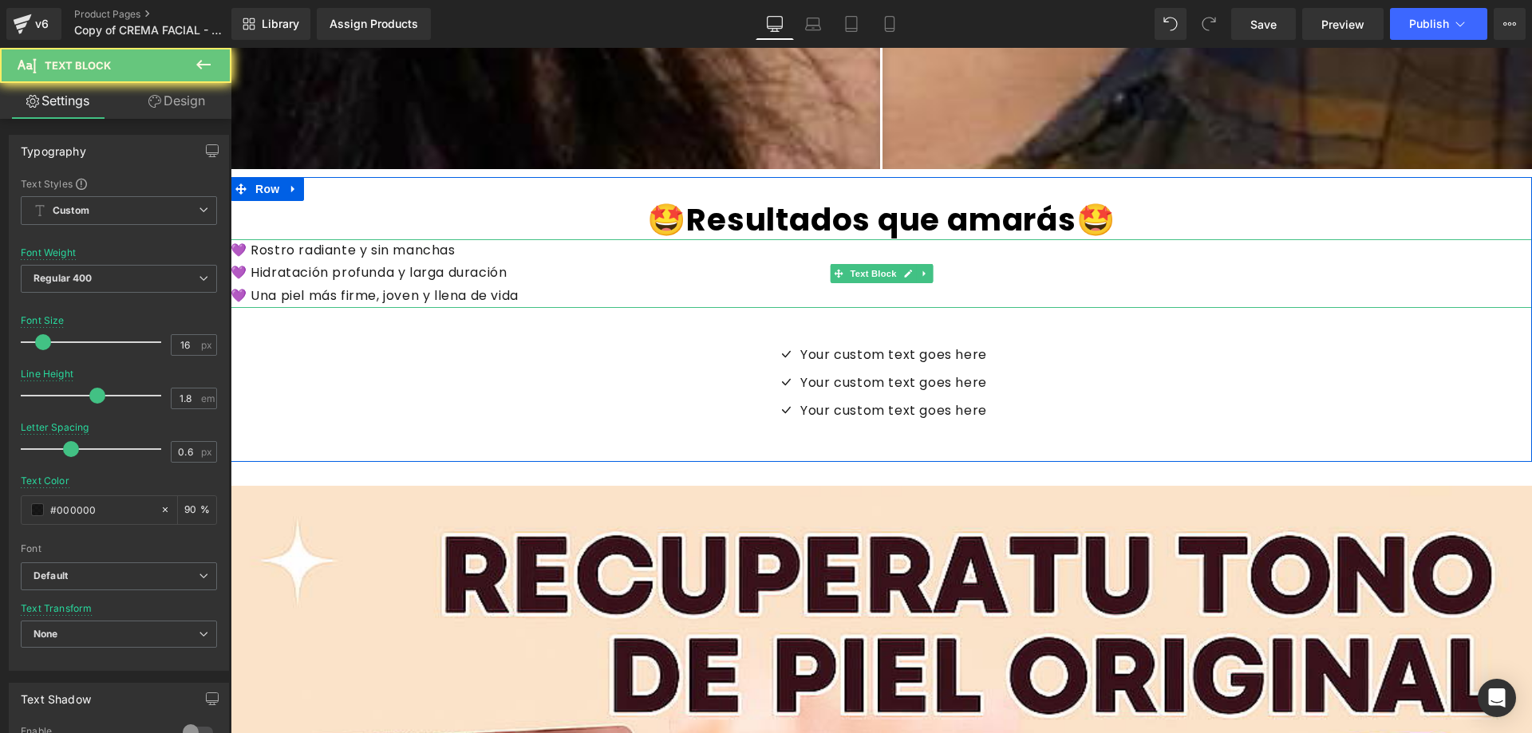
click at [237, 251] on font "💜 Rostro radiante y sin manchas" at bounding box center [343, 250] width 225 height 18
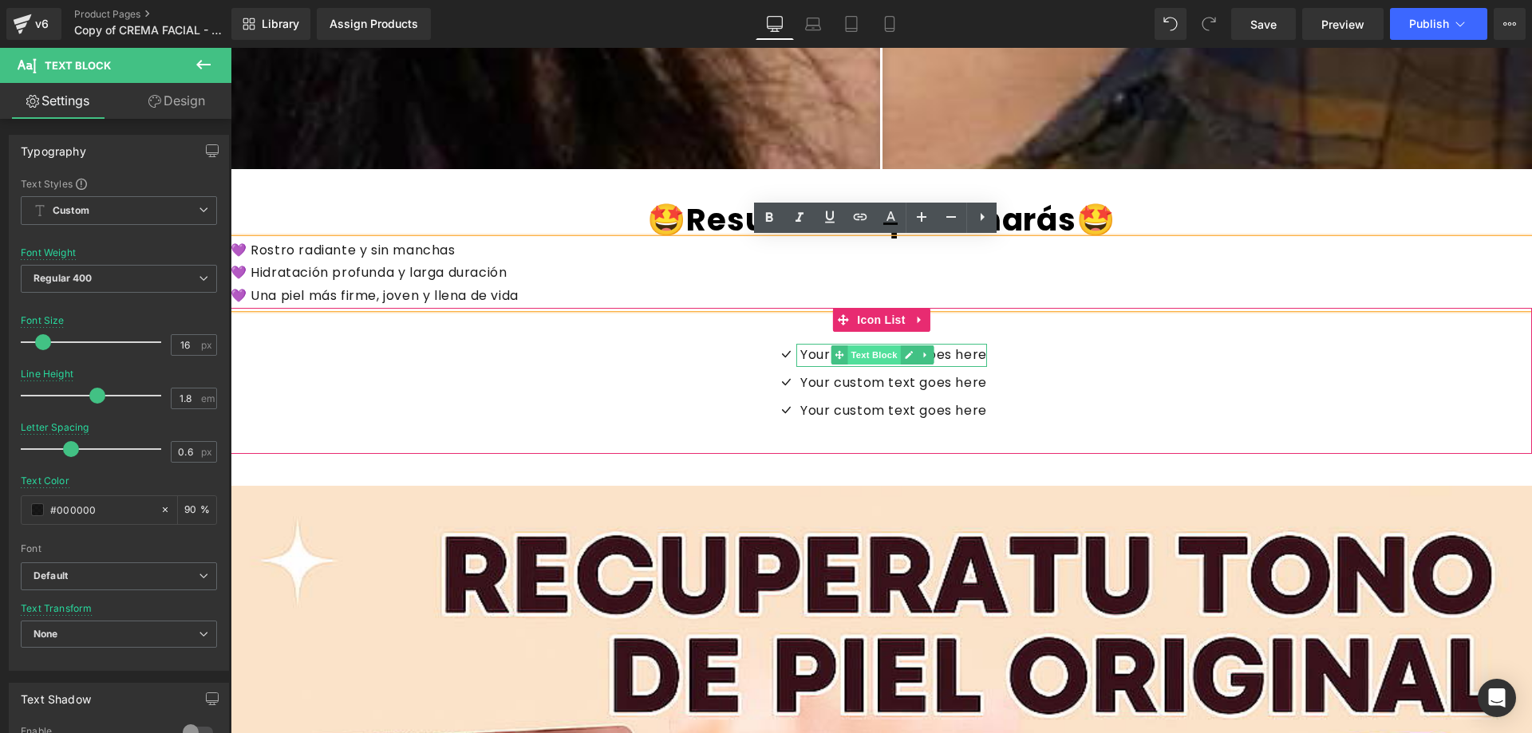
click at [878, 353] on span "Text Block" at bounding box center [873, 354] width 53 height 19
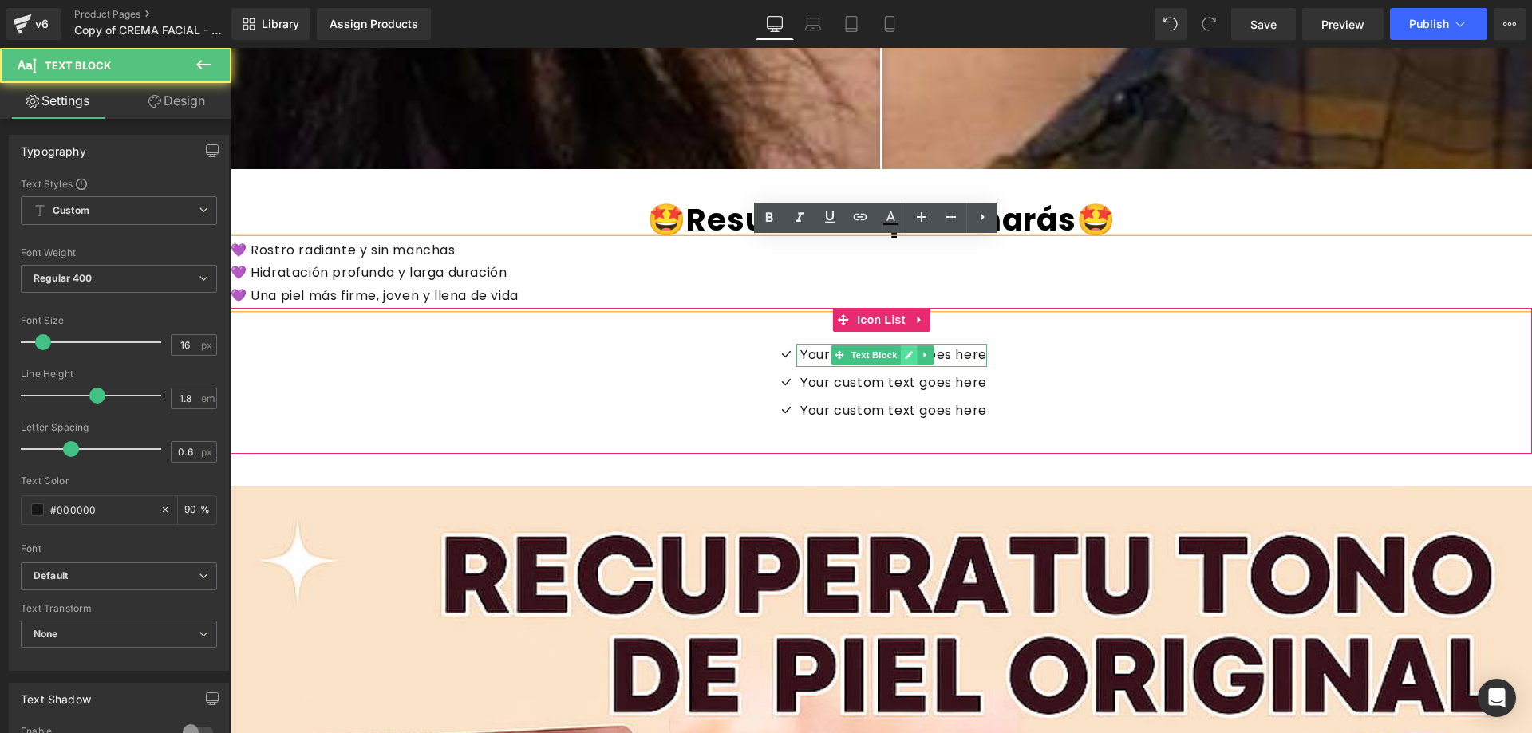
click at [913, 353] on icon at bounding box center [909, 356] width 8 height 8
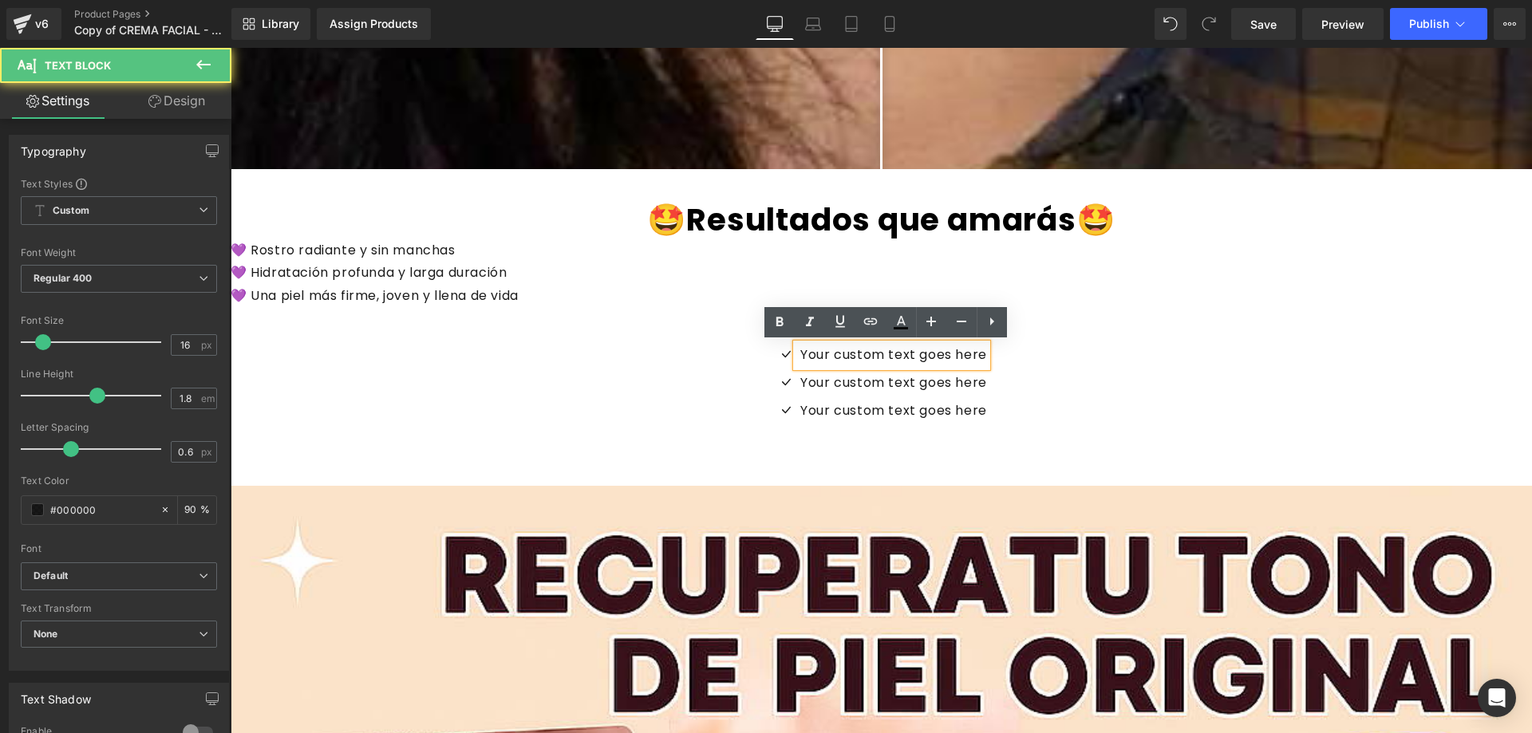
click at [886, 353] on p "Your custom text goes here" at bounding box center [893, 355] width 187 height 23
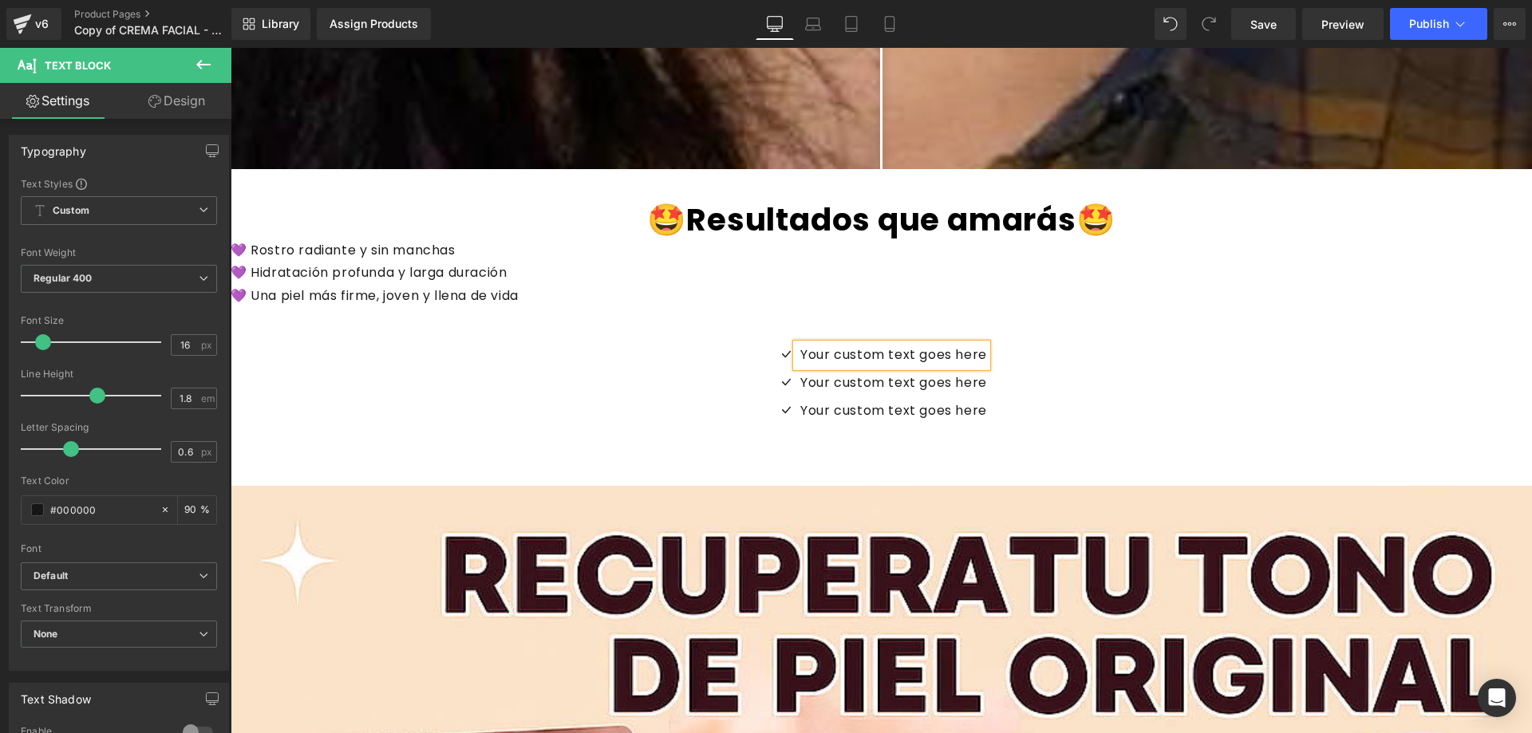
click at [920, 353] on p "Your custom text goes here" at bounding box center [893, 355] width 187 height 23
click at [949, 350] on p "Your custom text goes here" at bounding box center [893, 355] width 187 height 23
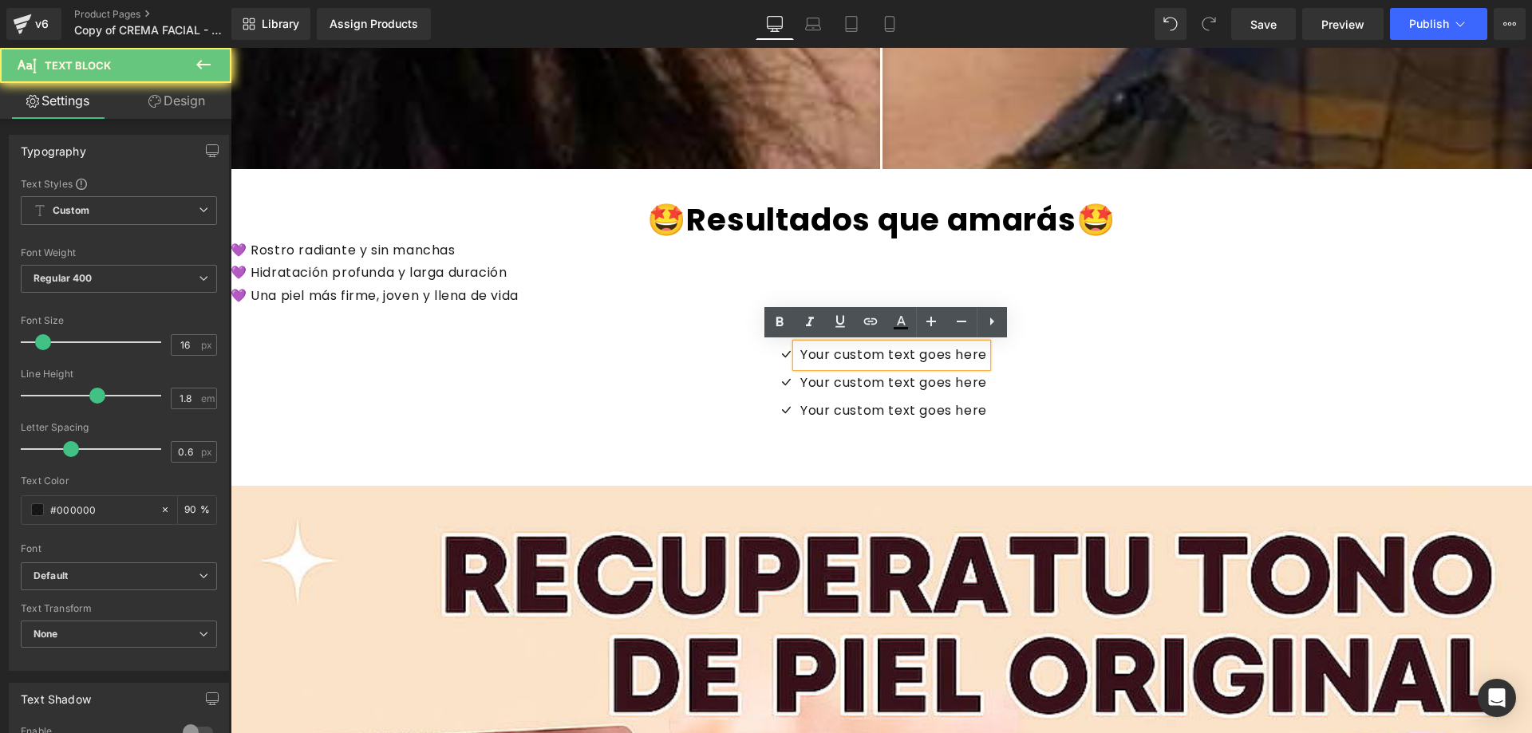
click at [963, 354] on p "Your custom text goes here" at bounding box center [893, 355] width 187 height 23
drag, startPoint x: 965, startPoint y: 356, endPoint x: 834, endPoint y: 347, distance: 131.1
click at [837, 347] on p "Your custom text goes here" at bounding box center [893, 355] width 187 height 23
click at [834, 347] on p "Your custom text goes here" at bounding box center [893, 355] width 187 height 23
click at [834, 348] on p "Your custom text goes here" at bounding box center [893, 355] width 187 height 23
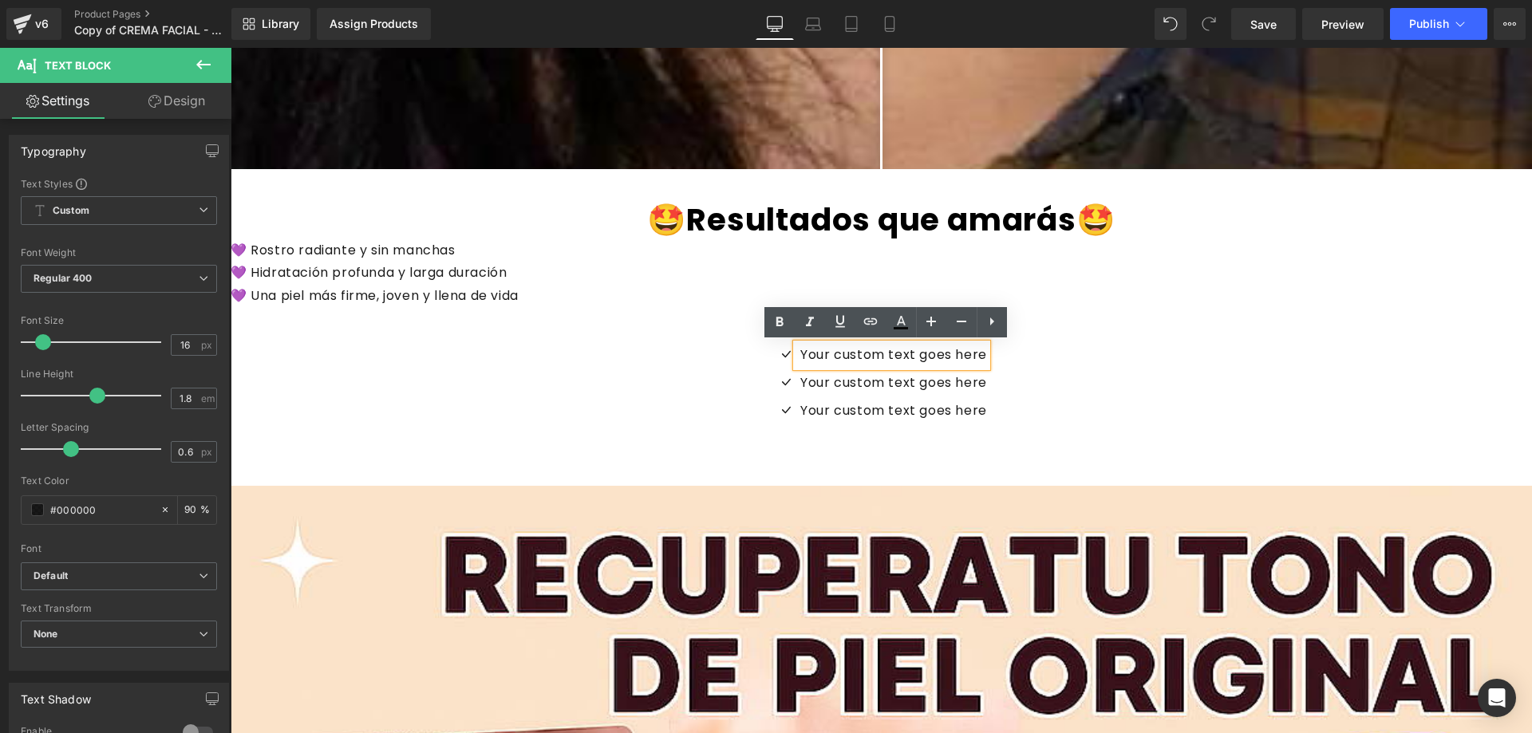
click at [834, 348] on p "Your custom text goes here" at bounding box center [893, 355] width 187 height 23
click at [847, 364] on p "Your custom text goes here" at bounding box center [893, 355] width 187 height 23
click at [882, 348] on p "Your custom text goes here" at bounding box center [893, 355] width 187 height 23
click at [566, 272] on div "💜 Hidratación profunda y larga duración" at bounding box center [881, 273] width 1301 height 23
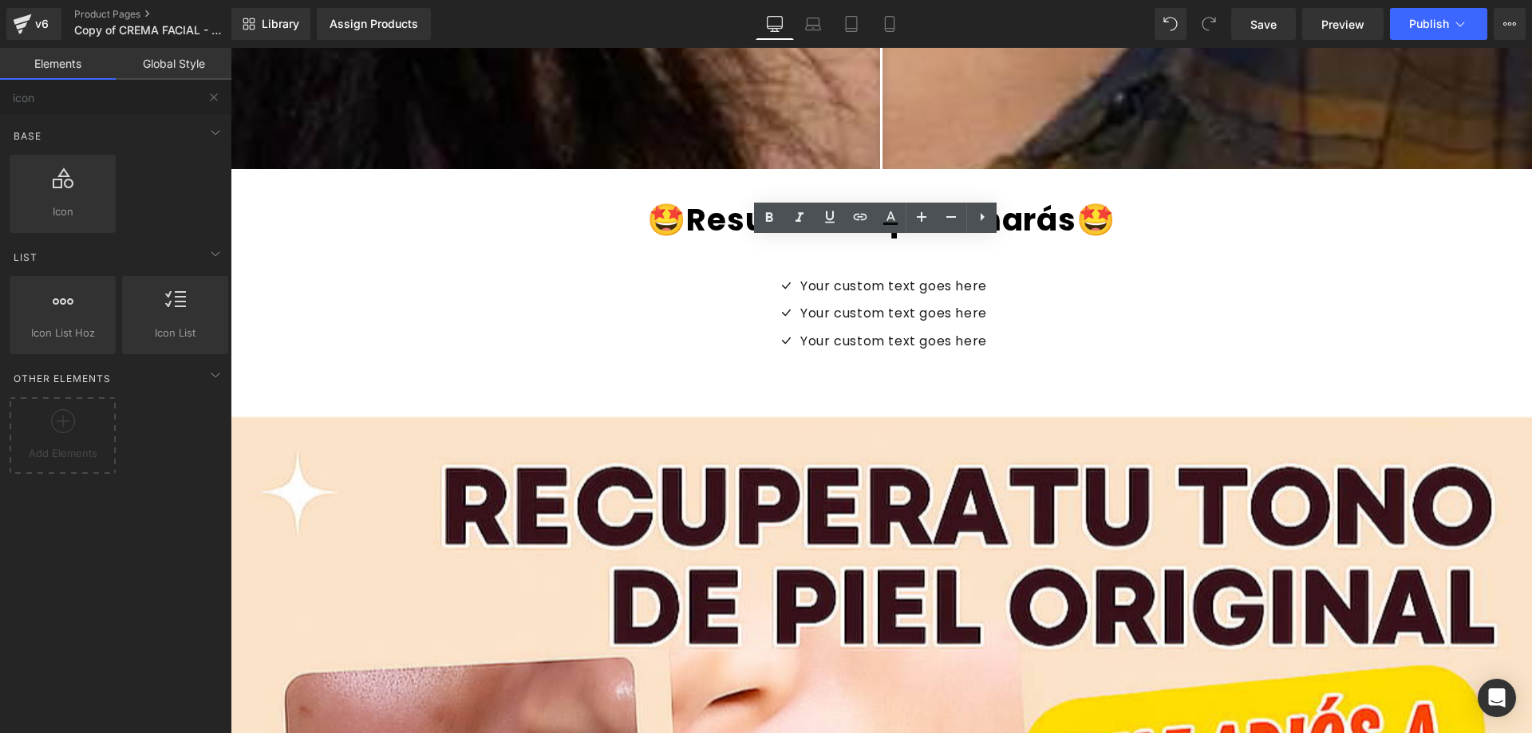
click at [231, 48] on div "45px" at bounding box center [231, 48] width 0 height 0
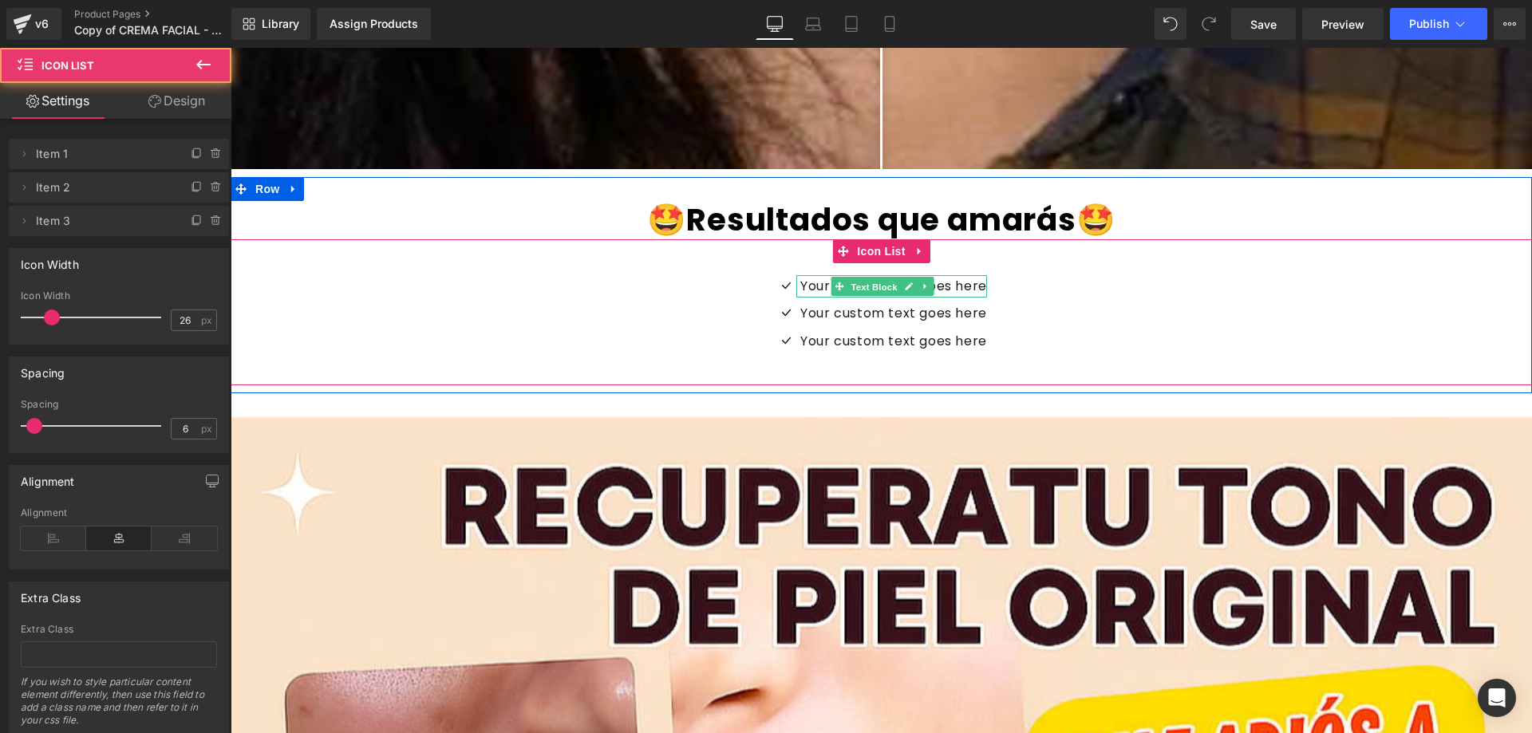
click at [889, 286] on span "Text Block" at bounding box center [873, 287] width 53 height 19
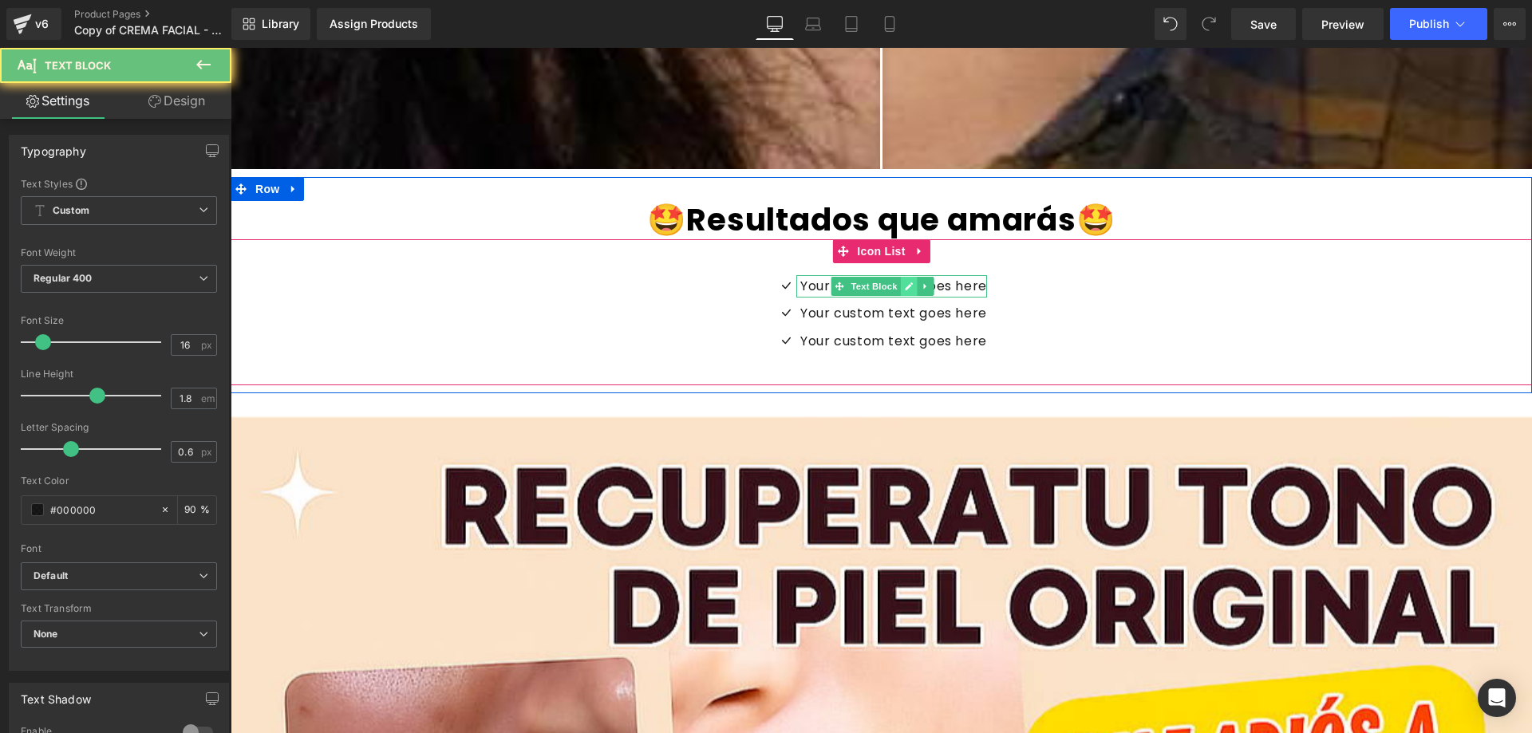
click at [907, 288] on link at bounding box center [908, 286] width 17 height 19
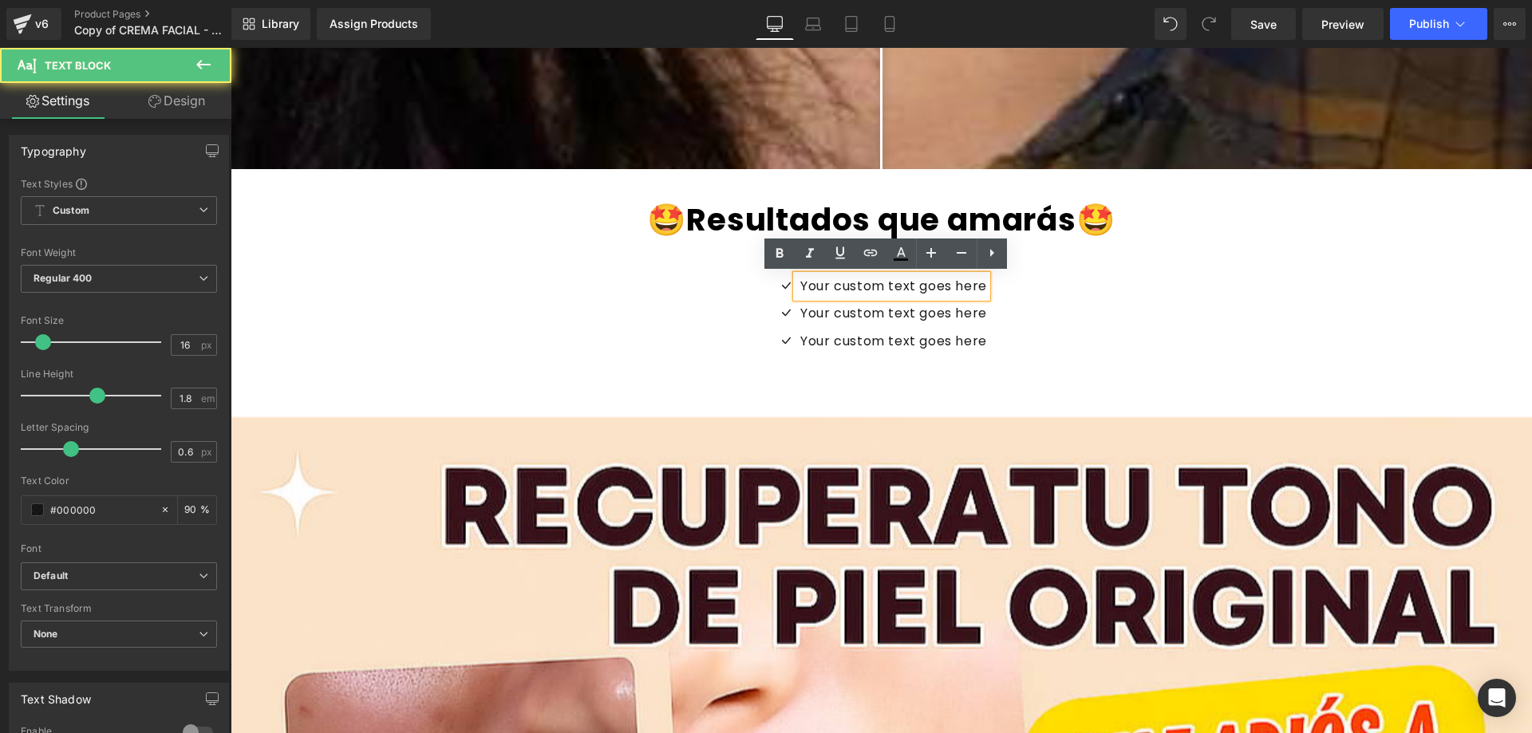
click at [928, 290] on p "Your custom text goes here" at bounding box center [893, 286] width 187 height 23
click at [937, 290] on p "Your custom text goes here" at bounding box center [893, 286] width 187 height 23
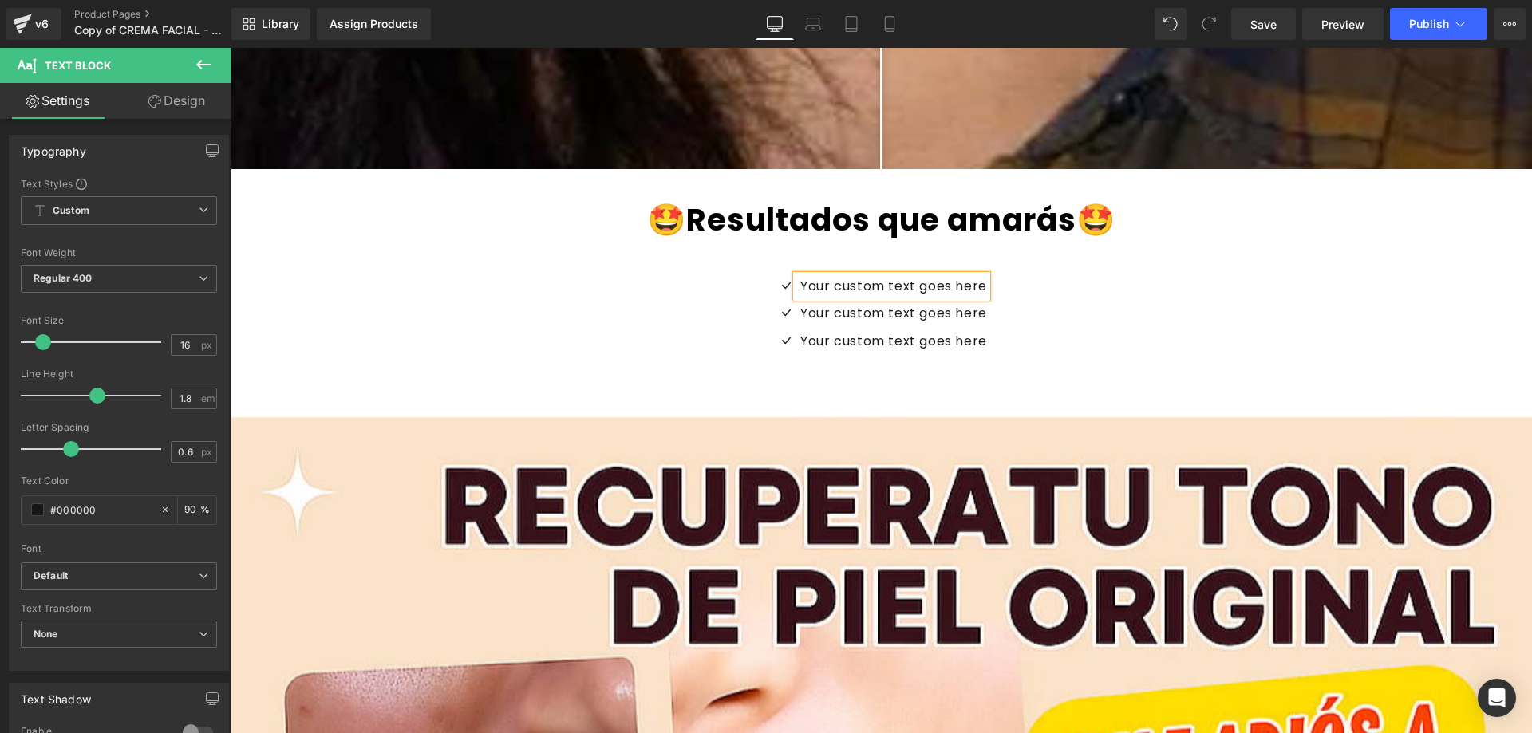
drag, startPoint x: 941, startPoint y: 286, endPoint x: 823, endPoint y: 290, distance: 118.9
click at [823, 290] on p "Your custom text goes here" at bounding box center [893, 286] width 187 height 23
drag, startPoint x: 803, startPoint y: 287, endPoint x: 967, endPoint y: 287, distance: 163.5
click at [967, 287] on p "Your custom text goes here" at bounding box center [893, 286] width 187 height 23
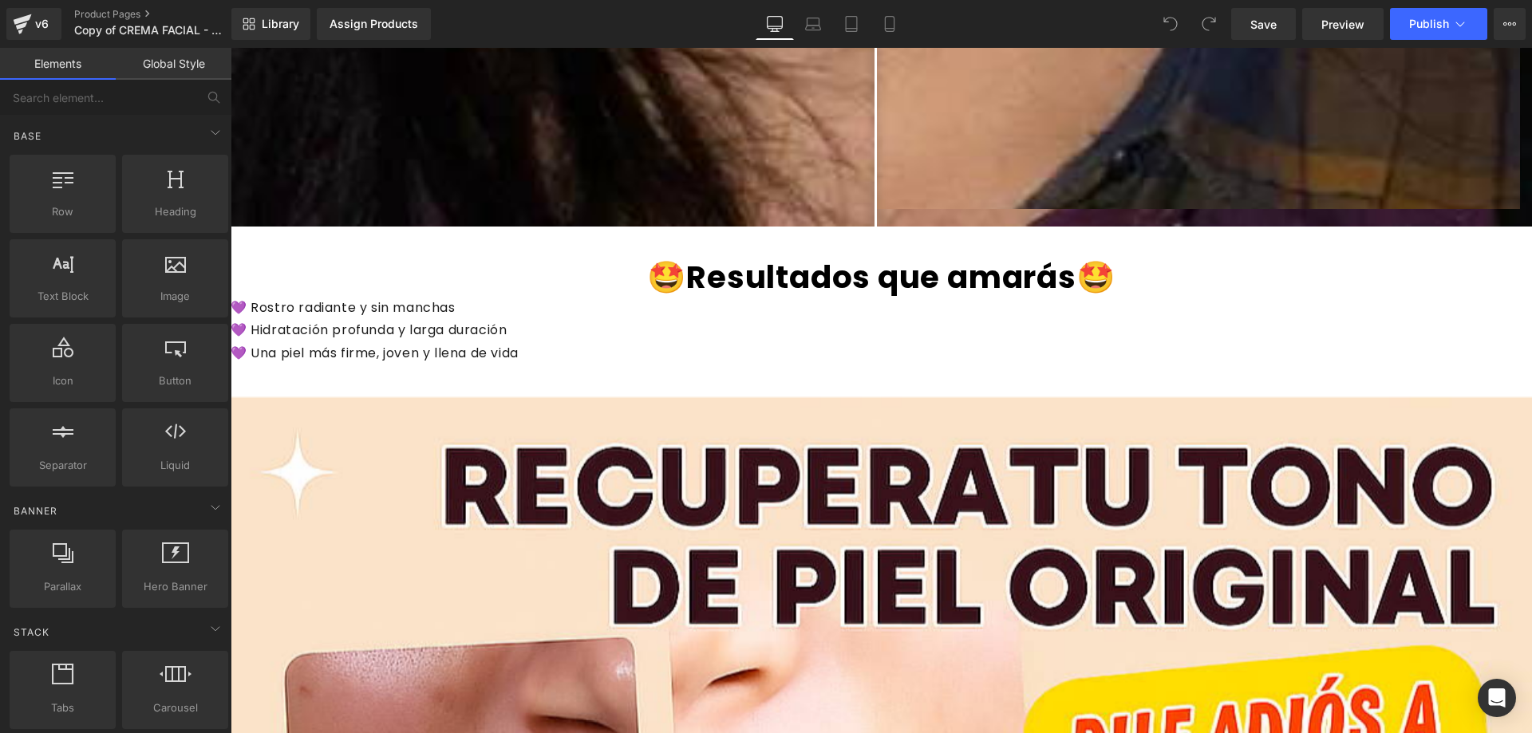
scroll to position [6622, 0]
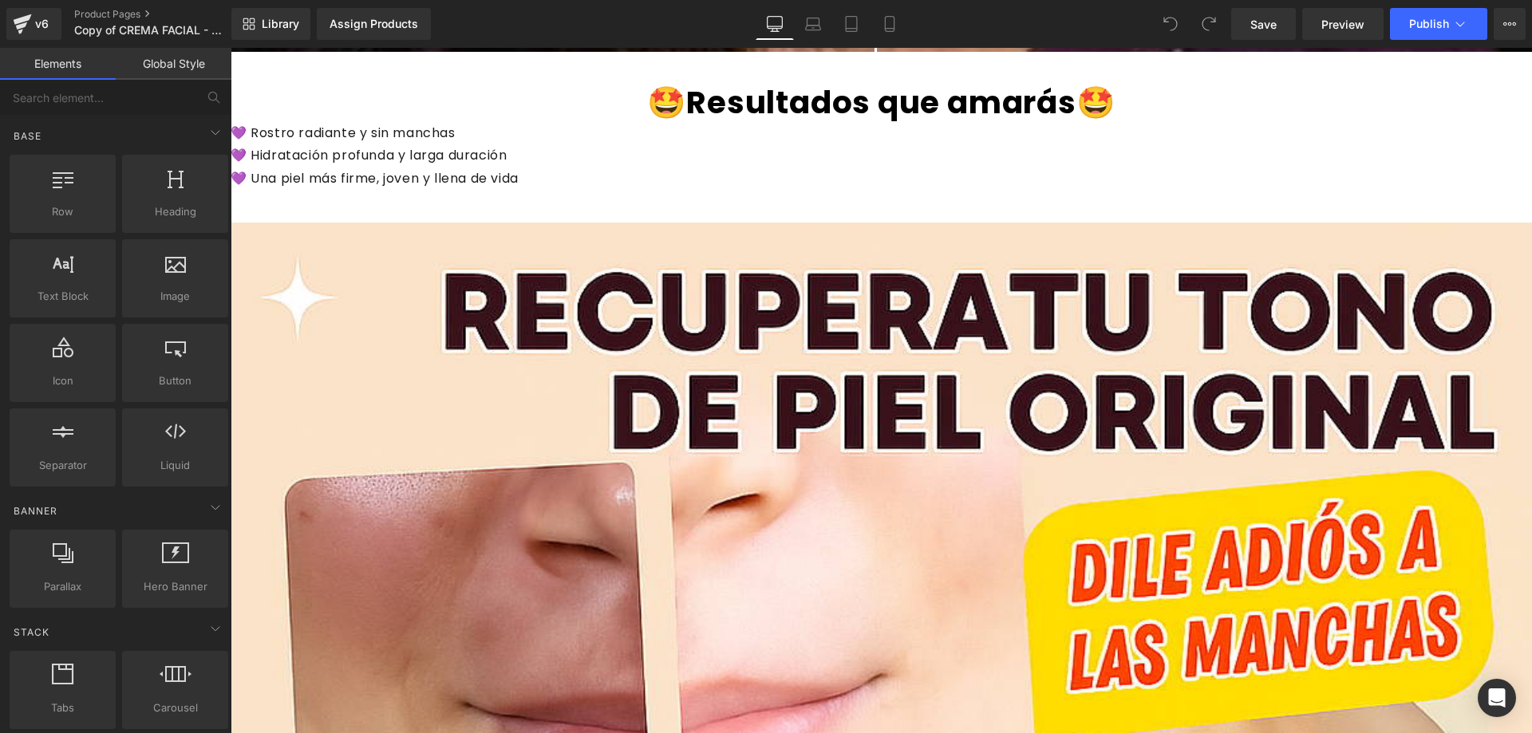
click at [412, 133] on font "💜 Rostro radiante y sin manchas" at bounding box center [343, 133] width 225 height 18
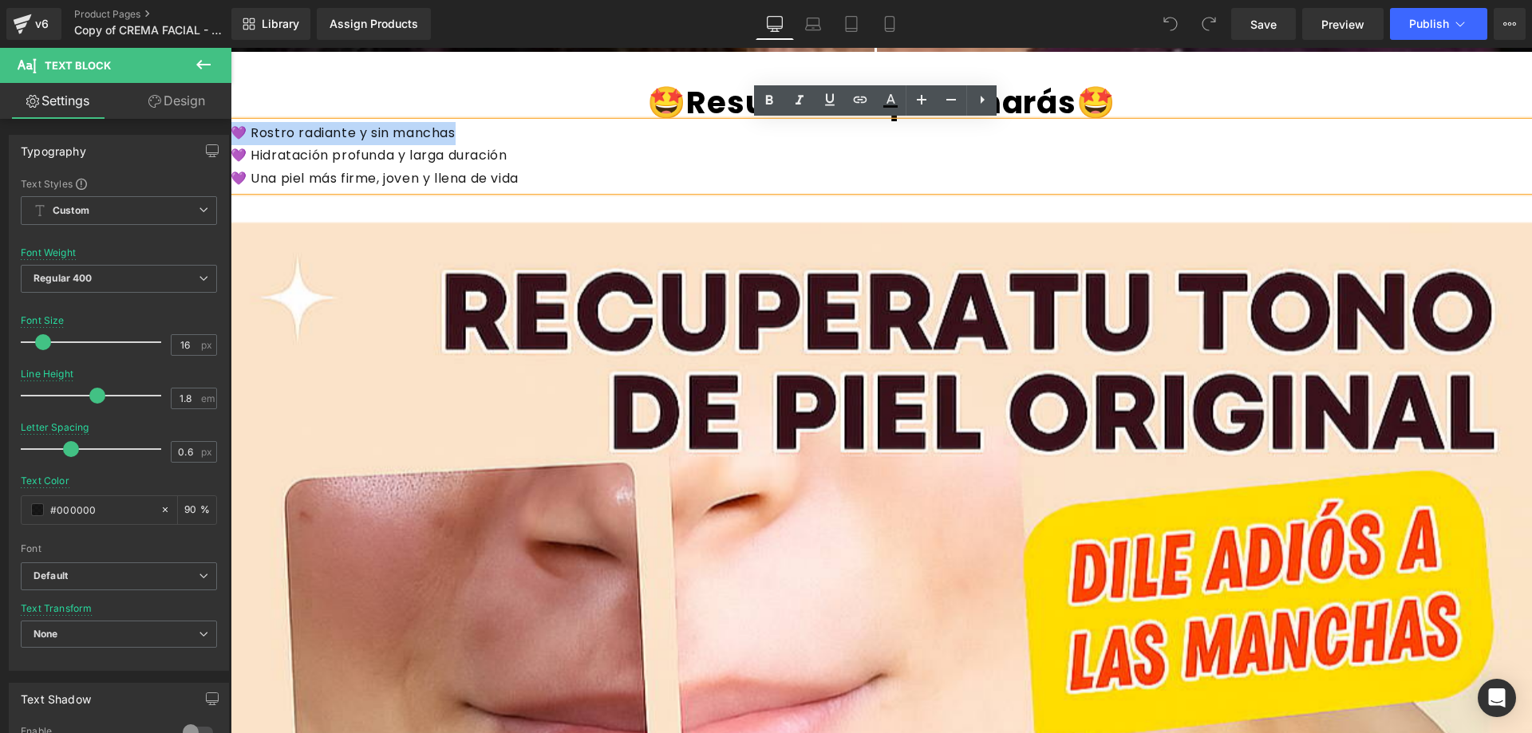
drag, startPoint x: 431, startPoint y: 132, endPoint x: 231, endPoint y: 134, distance: 199.5
click at [231, 134] on font "💜 Rostro radiante y sin manchas" at bounding box center [343, 133] width 225 height 18
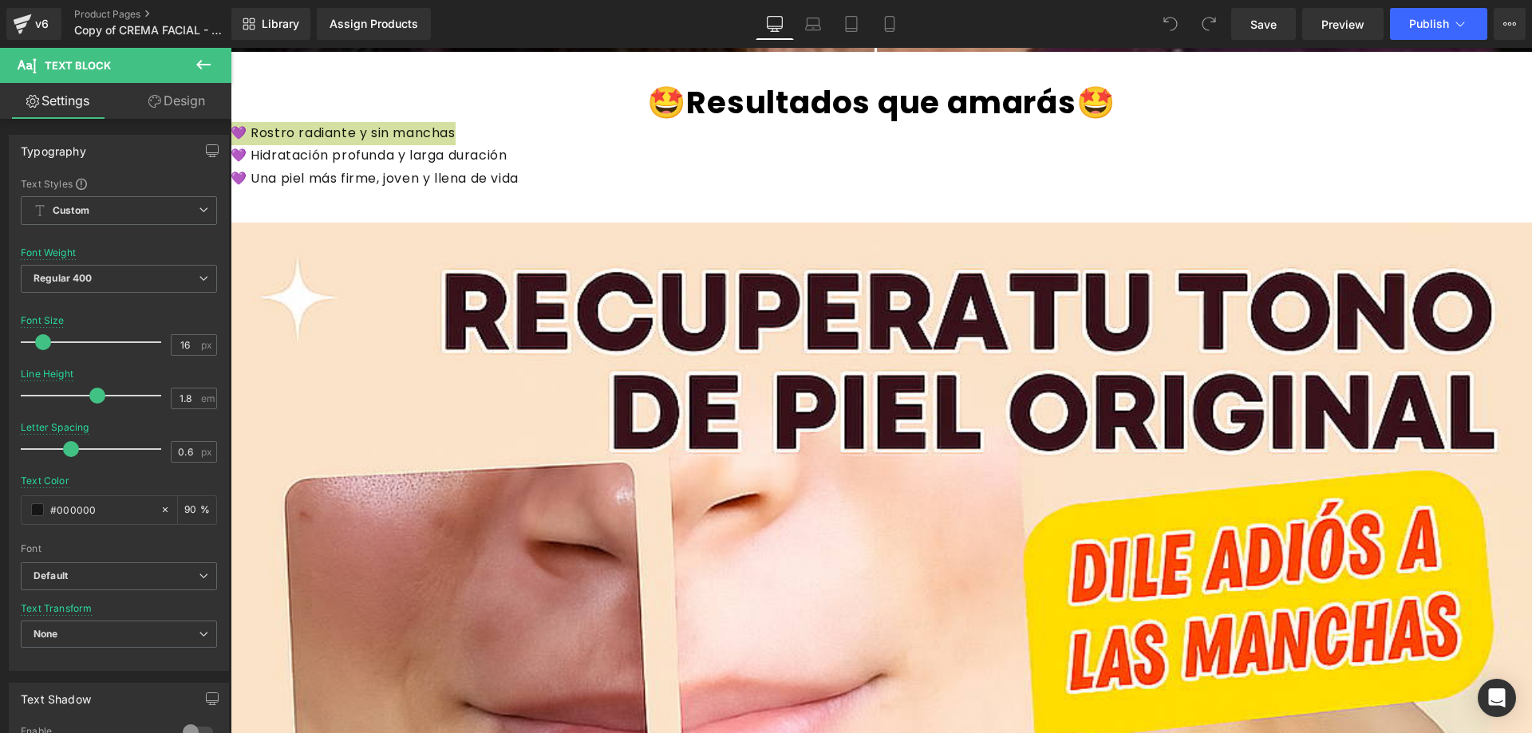
click at [191, 65] on button at bounding box center [204, 65] width 56 height 35
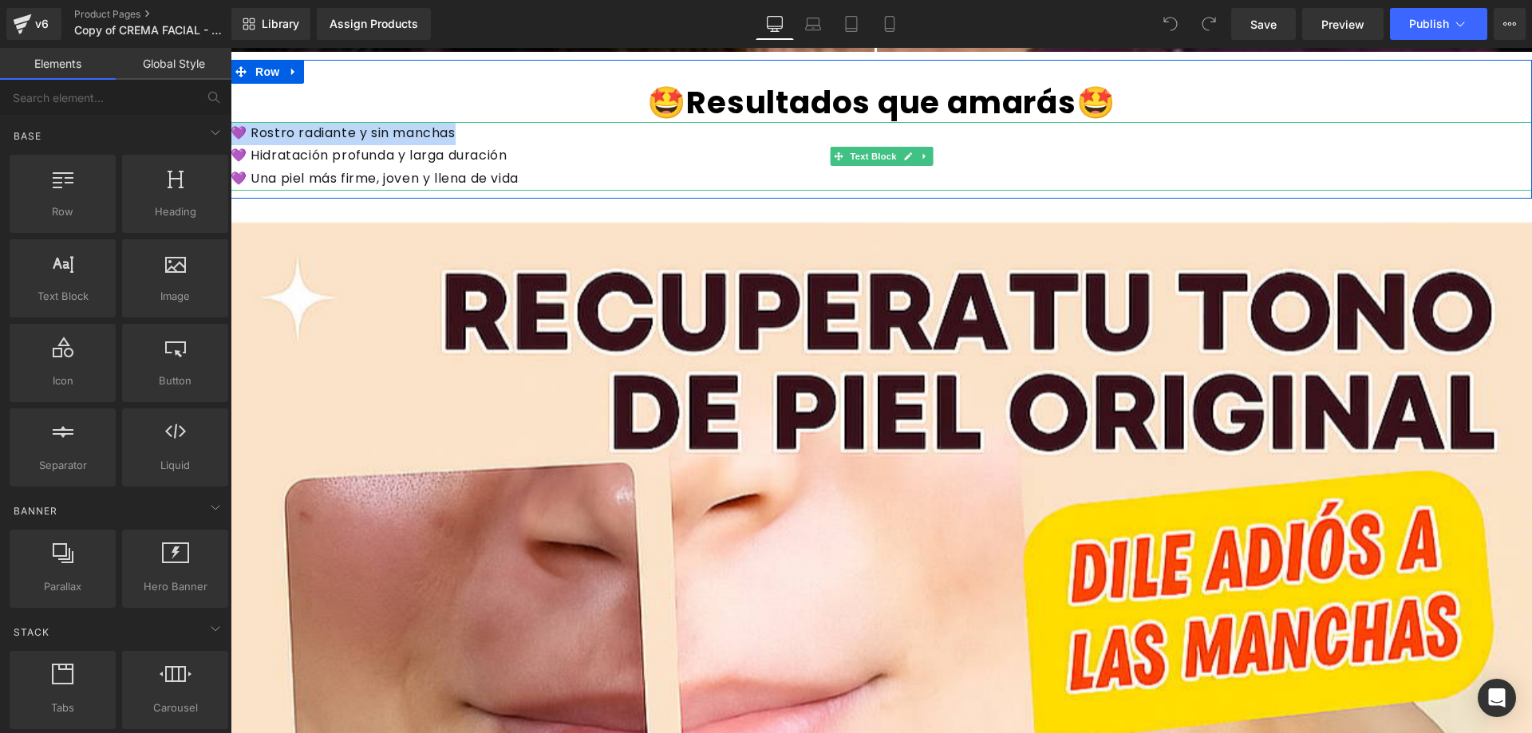
click at [487, 156] on div "💜 Hidratación profunda y larga duración" at bounding box center [881, 155] width 1301 height 23
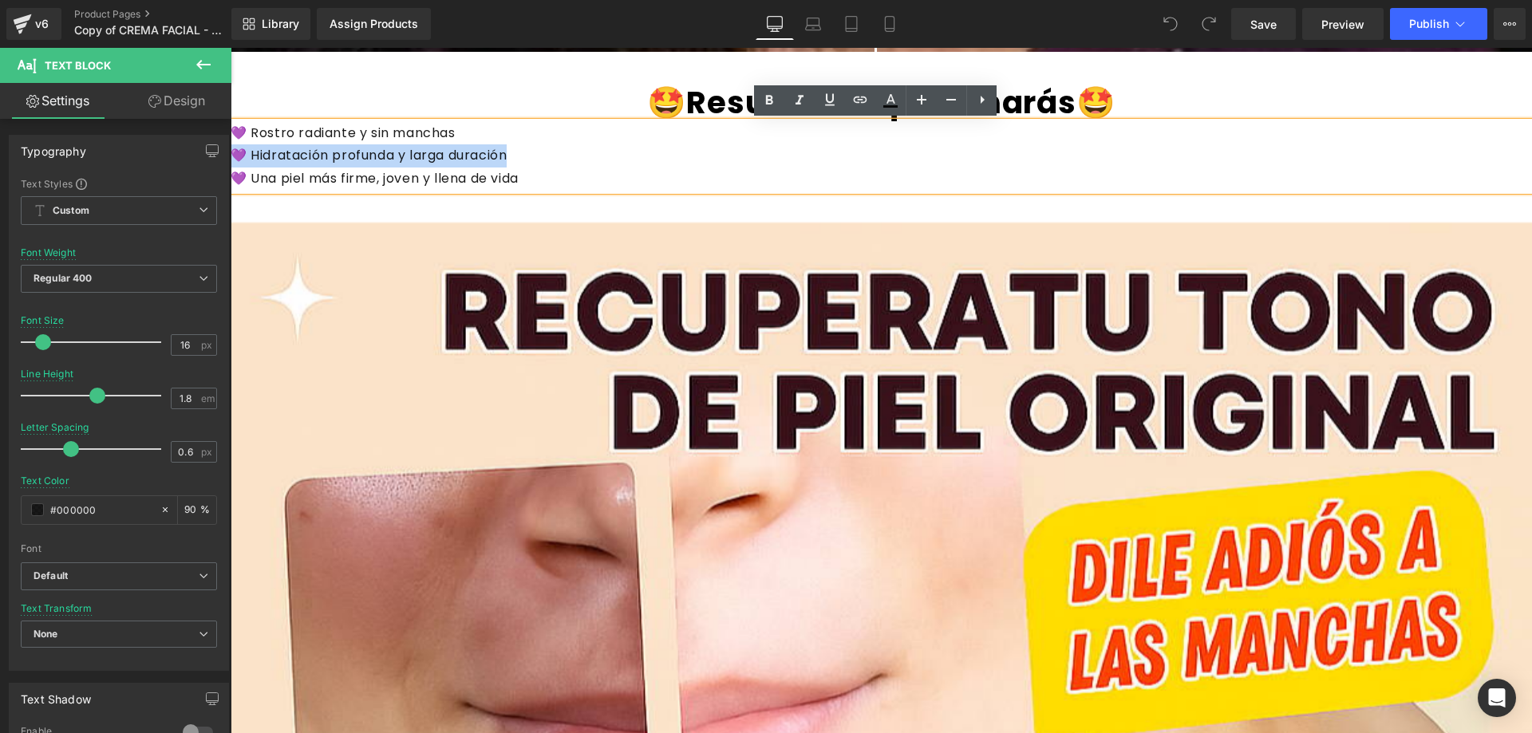
drag, startPoint x: 498, startPoint y: 149, endPoint x: 228, endPoint y: 152, distance: 269.7
click at [769, 99] on icon at bounding box center [769, 100] width 7 height 10
click at [921, 102] on icon at bounding box center [922, 100] width 10 height 10
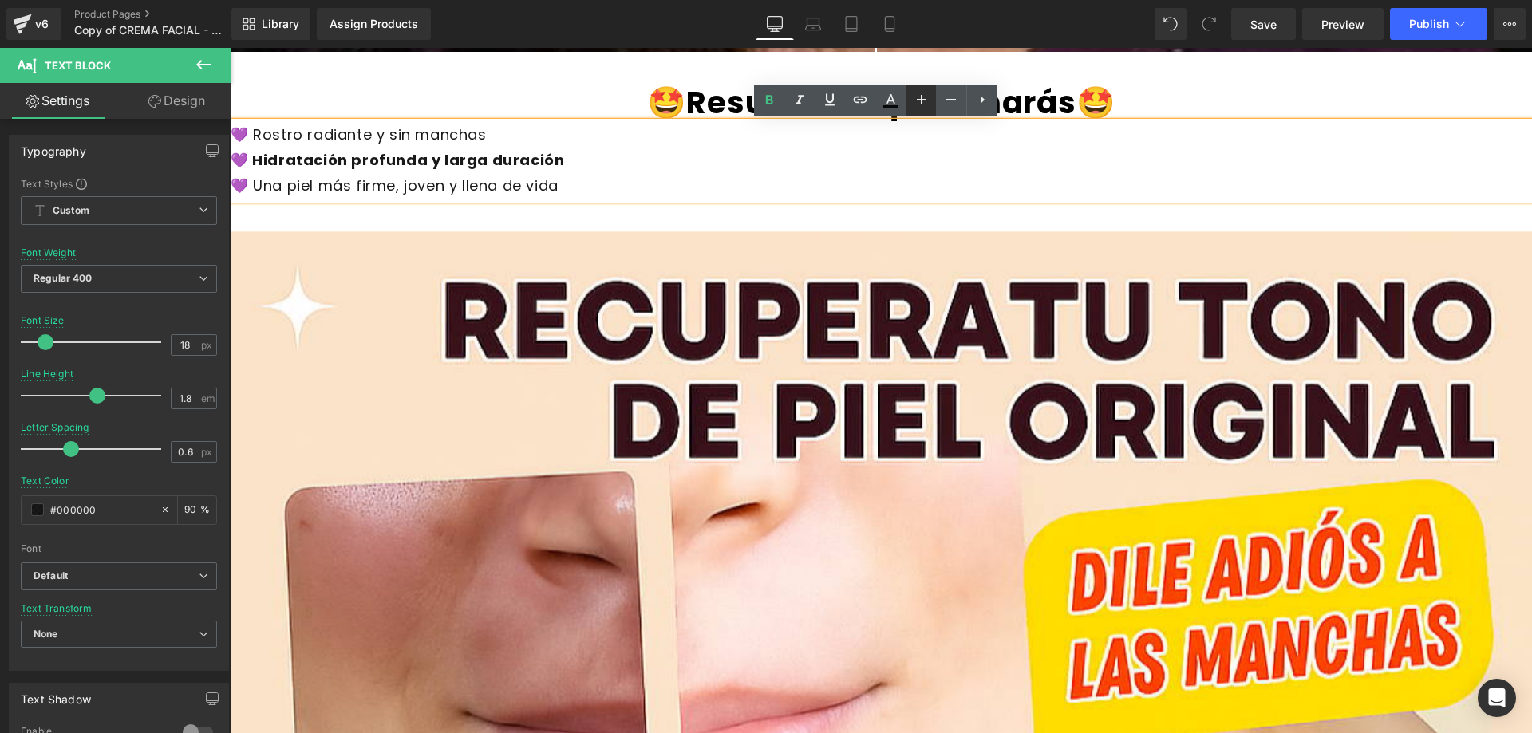
click at [921, 102] on icon at bounding box center [922, 100] width 10 height 10
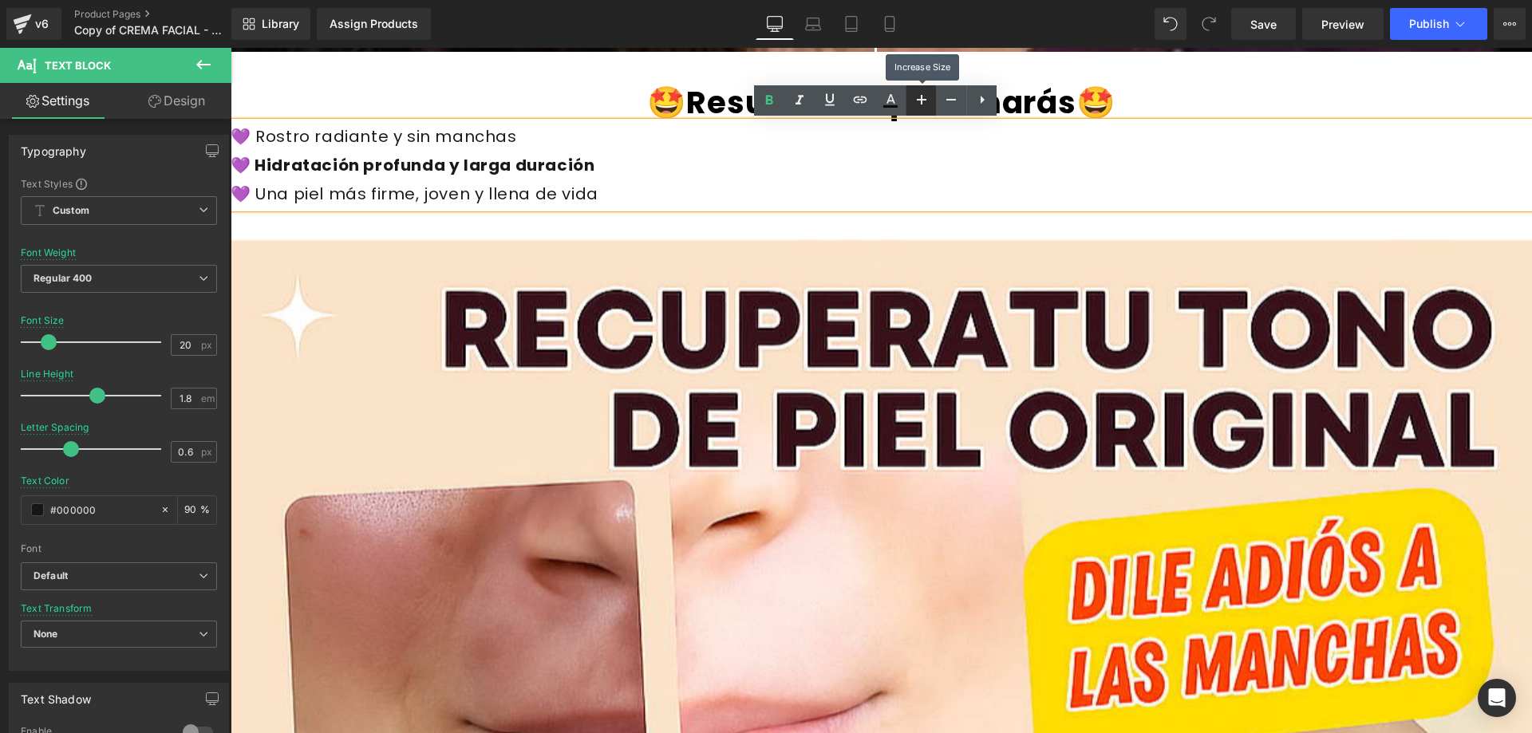
click at [921, 102] on icon at bounding box center [922, 100] width 10 height 10
type input "22"
